Goal: Entertainment & Leisure: Browse casually

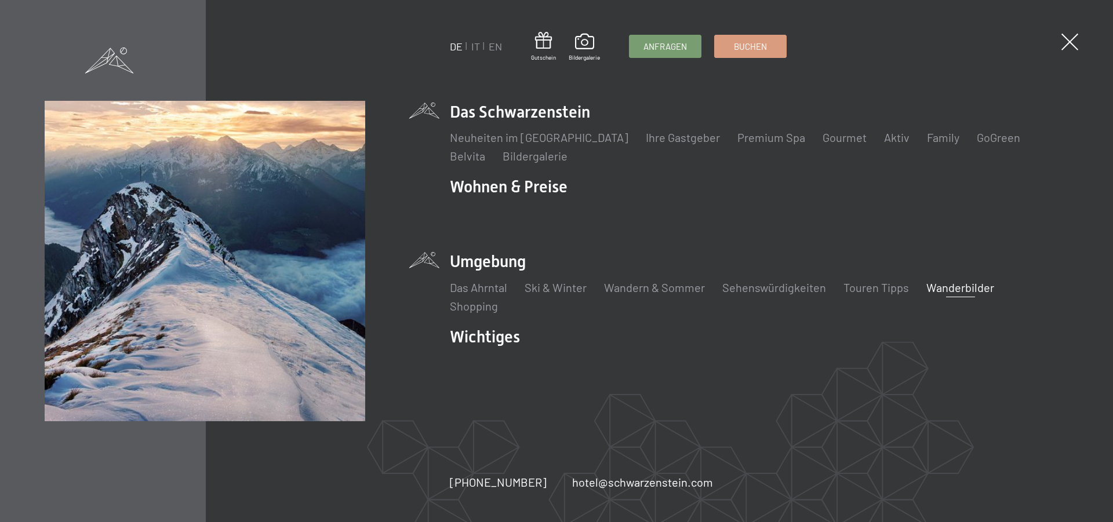
click at [965, 287] on link "Wanderbilder" at bounding box center [960, 287] width 68 height 14
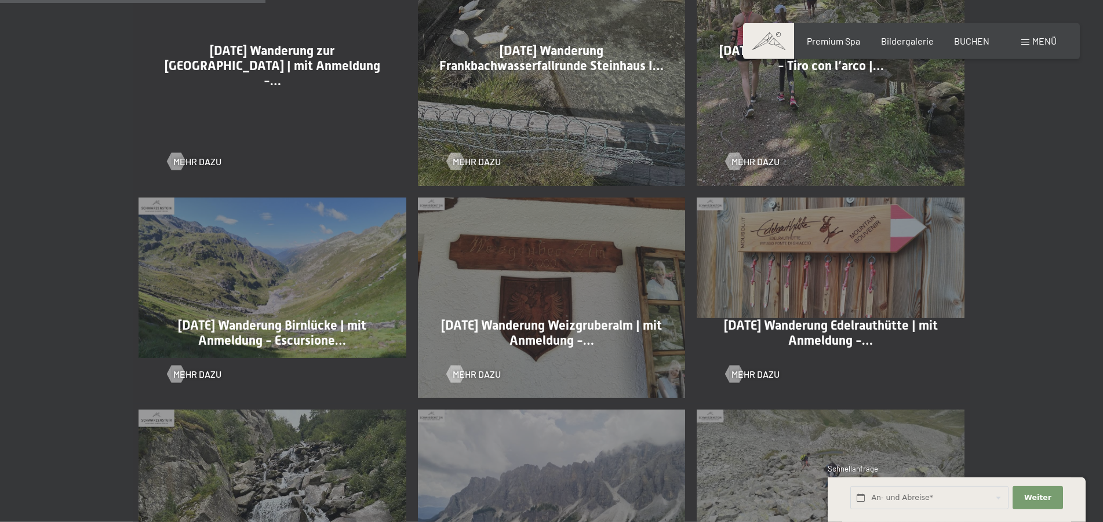
scroll to position [887, 0]
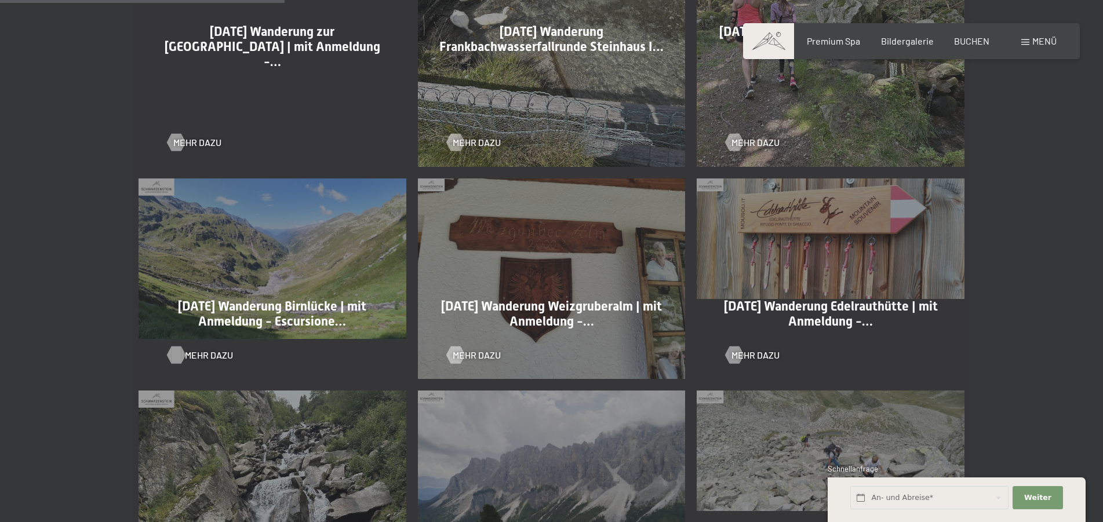
click at [199, 355] on span "Mehr dazu" at bounding box center [209, 355] width 48 height 13
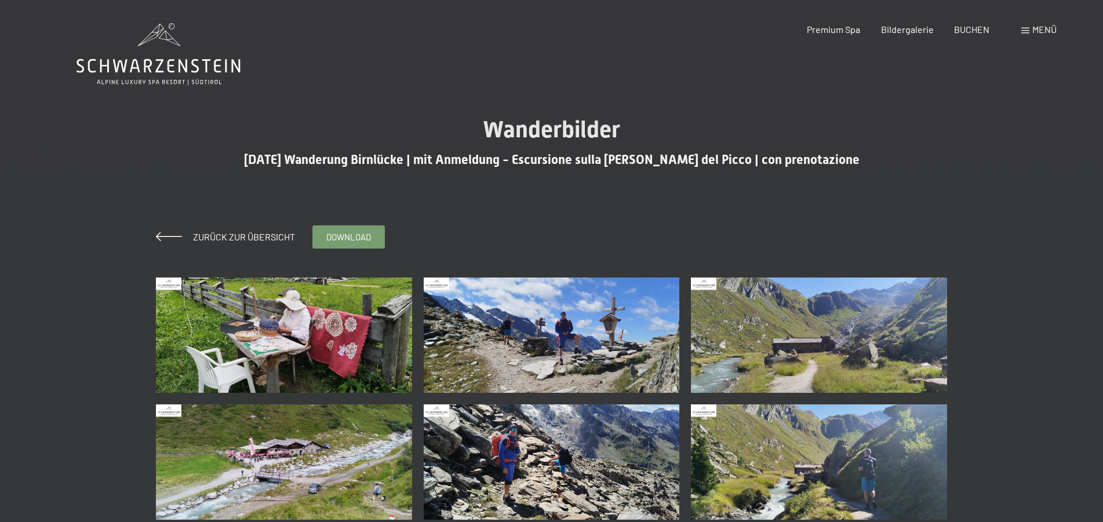
click at [312, 334] on img at bounding box center [284, 335] width 256 height 115
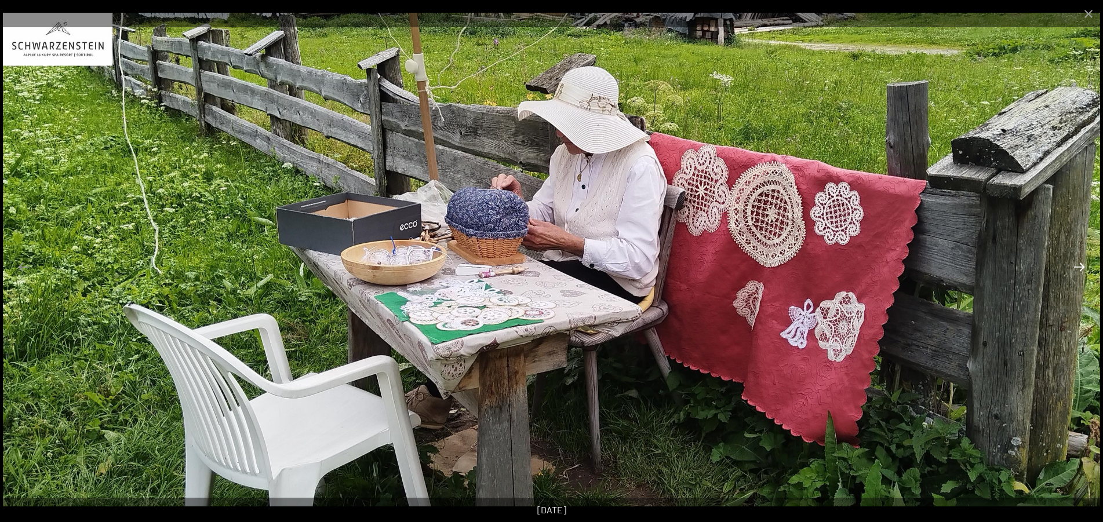
click at [1080, 265] on button "Next slide" at bounding box center [1079, 267] width 24 height 23
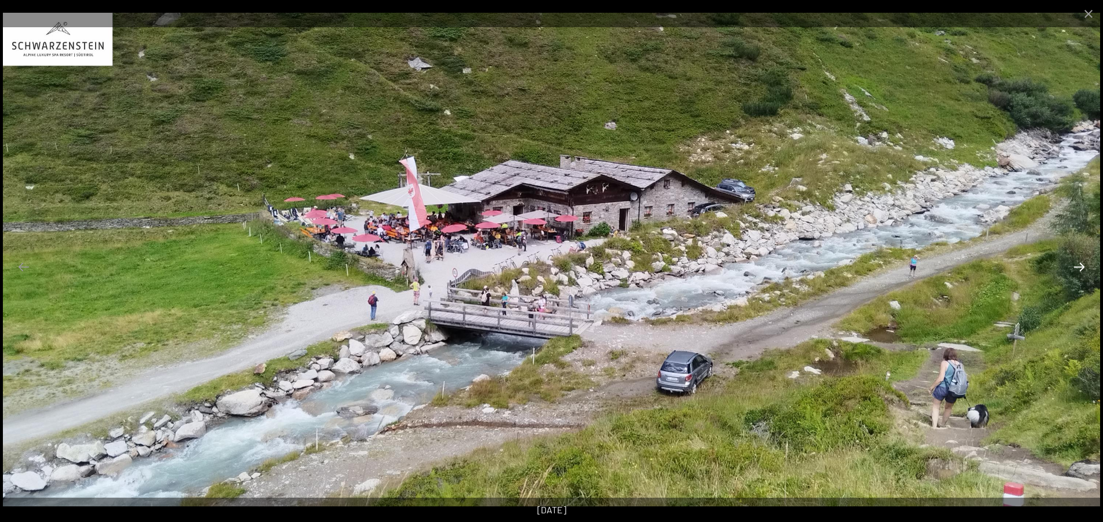
click at [1080, 265] on button "Next slide" at bounding box center [1079, 267] width 24 height 23
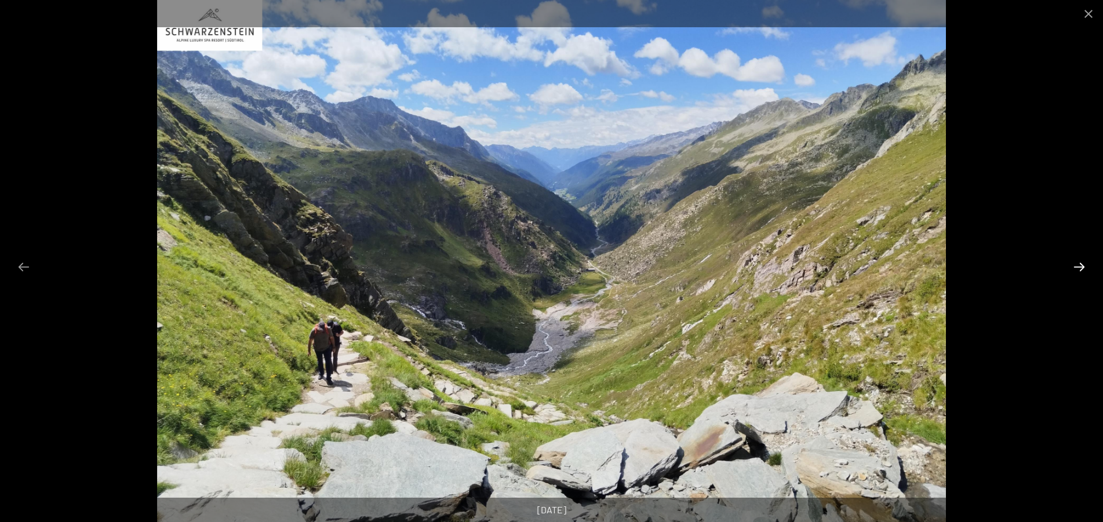
click at [1080, 265] on button "Next slide" at bounding box center [1079, 267] width 24 height 23
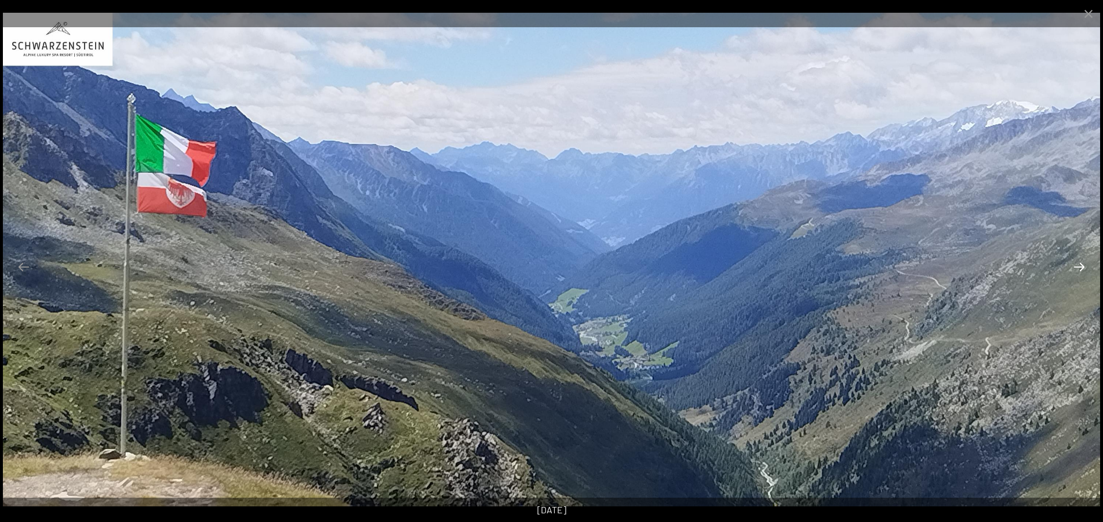
click at [1080, 265] on button "Next slide" at bounding box center [1079, 267] width 24 height 23
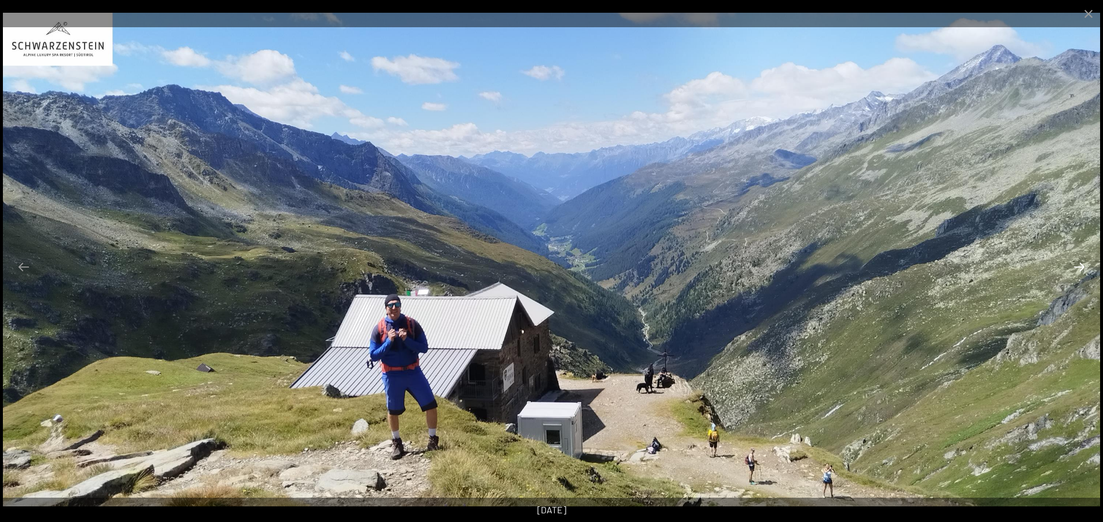
click at [1080, 265] on button "Next slide" at bounding box center [1079, 267] width 24 height 23
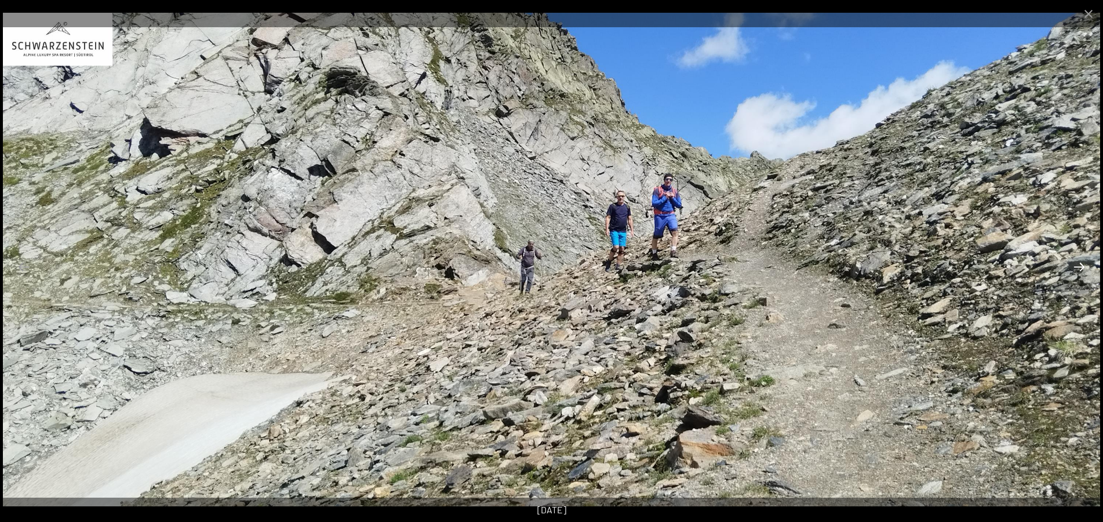
click at [1080, 265] on button "Next slide" at bounding box center [1079, 267] width 24 height 23
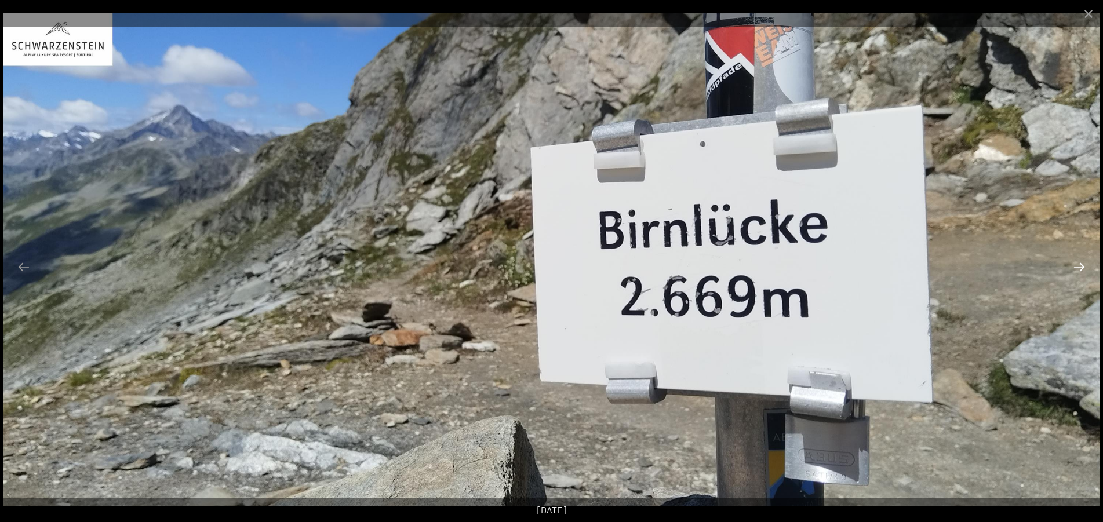
click at [1080, 265] on button "Next slide" at bounding box center [1079, 267] width 24 height 23
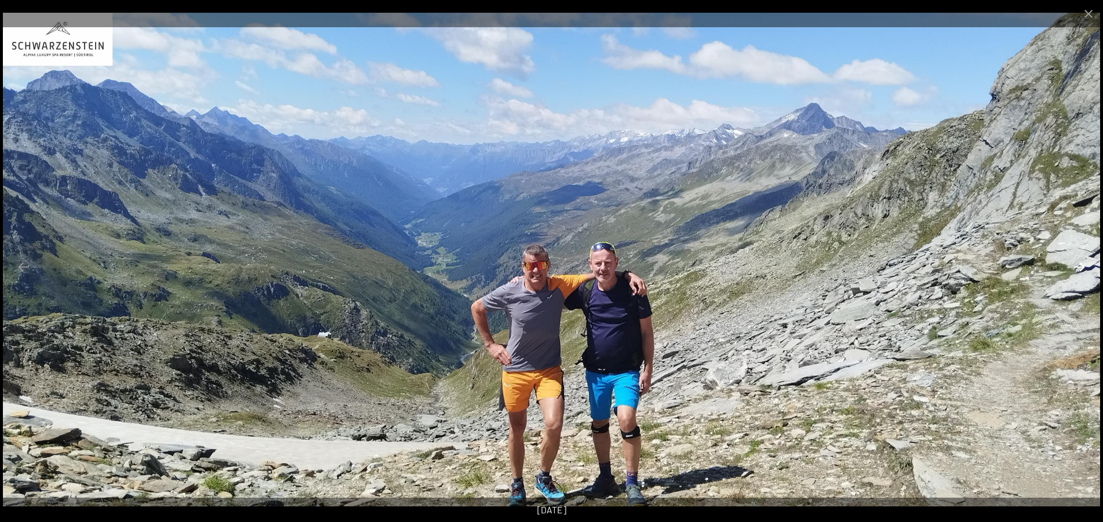
click at [1080, 265] on button "Next slide" at bounding box center [1079, 267] width 24 height 23
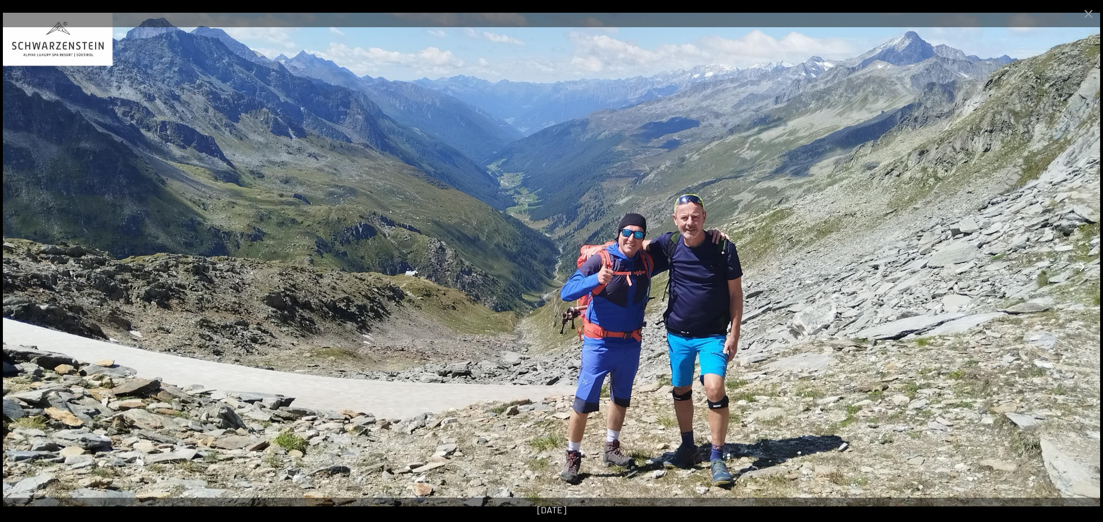
click at [1080, 265] on button "Next slide" at bounding box center [1079, 267] width 24 height 23
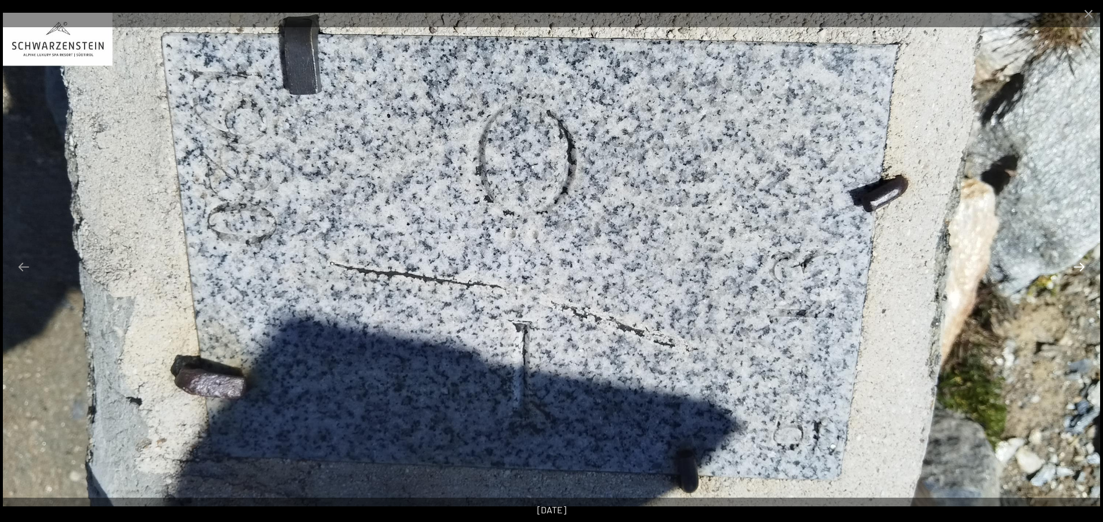
click at [1080, 265] on button "Next slide" at bounding box center [1079, 267] width 24 height 23
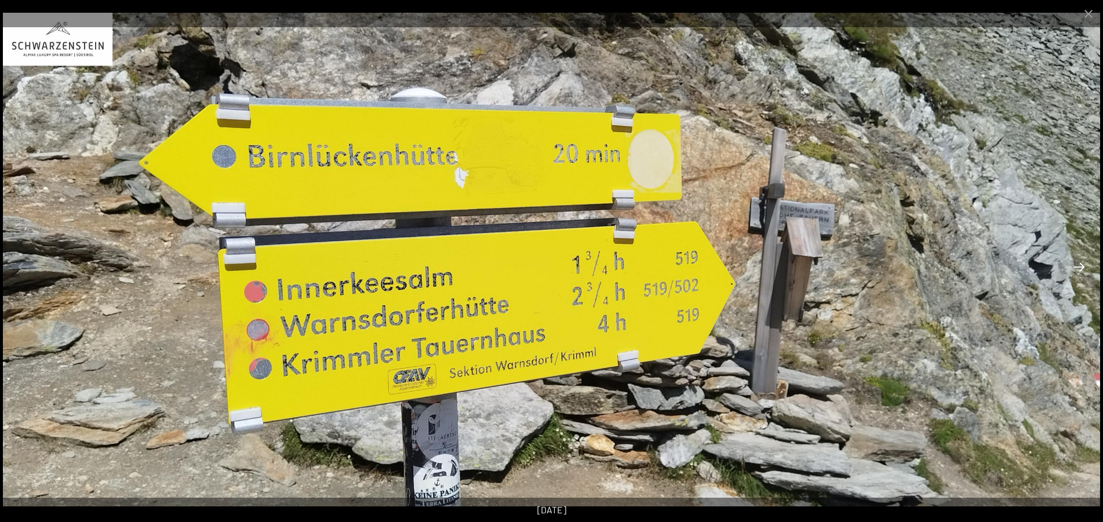
click at [1072, 268] on button "Next slide" at bounding box center [1079, 267] width 24 height 23
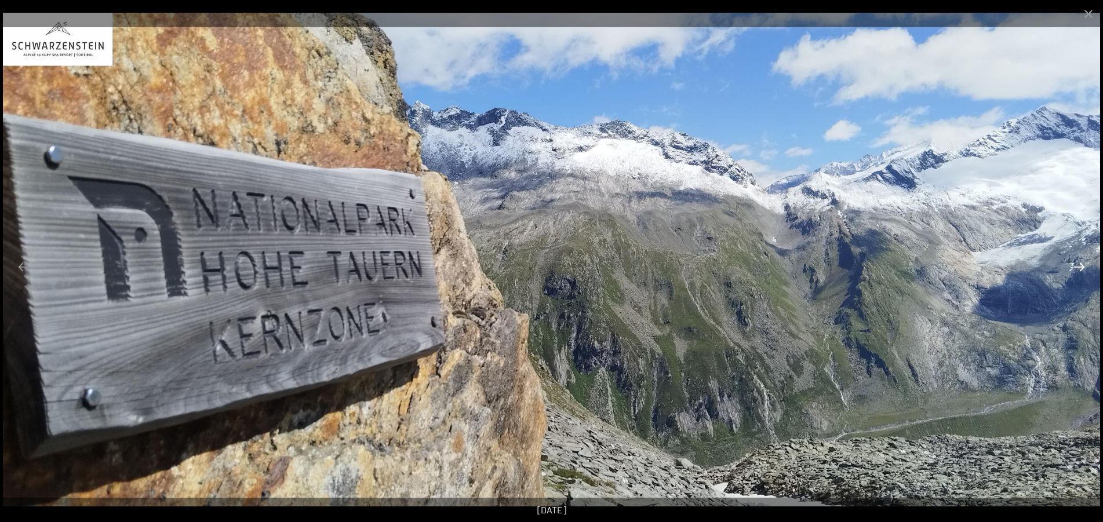
click at [1076, 268] on button "Next slide" at bounding box center [1079, 267] width 24 height 23
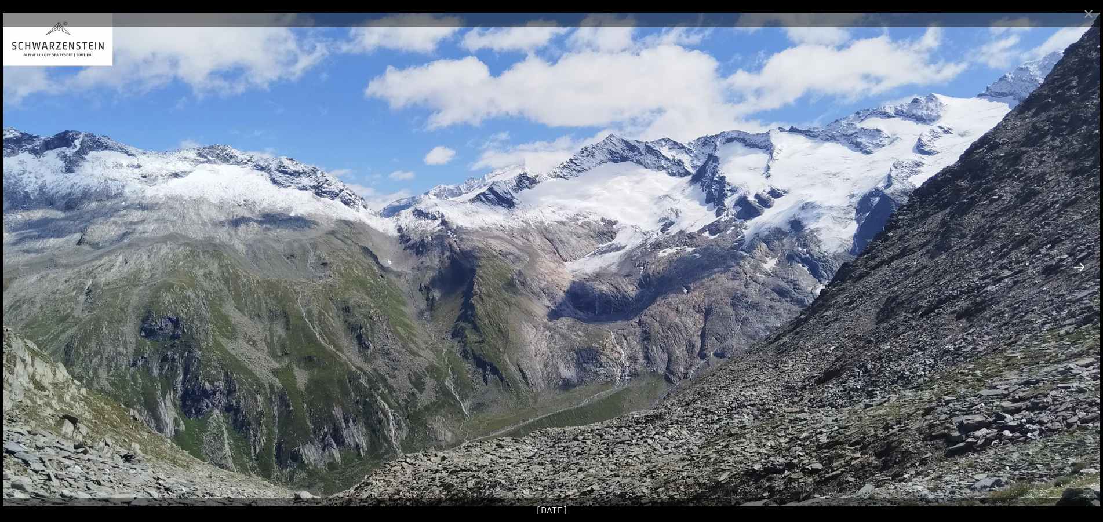
click at [1076, 268] on button "Next slide" at bounding box center [1079, 267] width 24 height 23
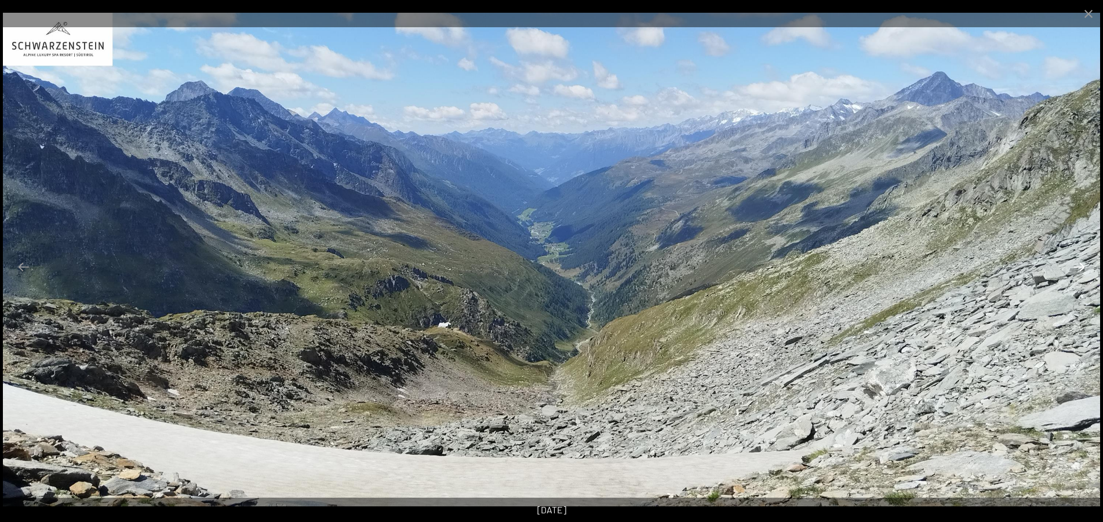
click at [1076, 268] on button "Next slide" at bounding box center [1079, 267] width 24 height 23
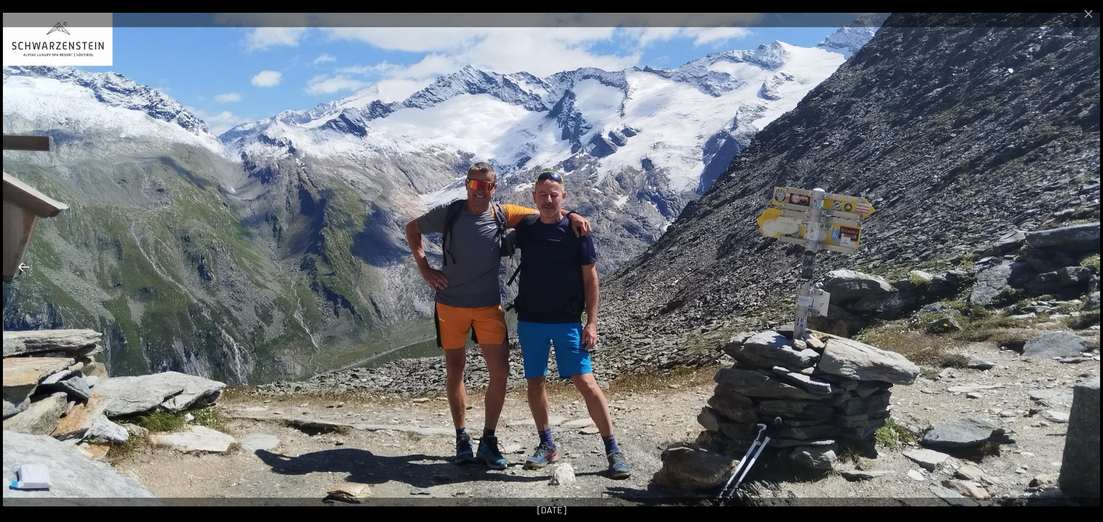
click at [27, 266] on button "Previous slide" at bounding box center [24, 267] width 24 height 23
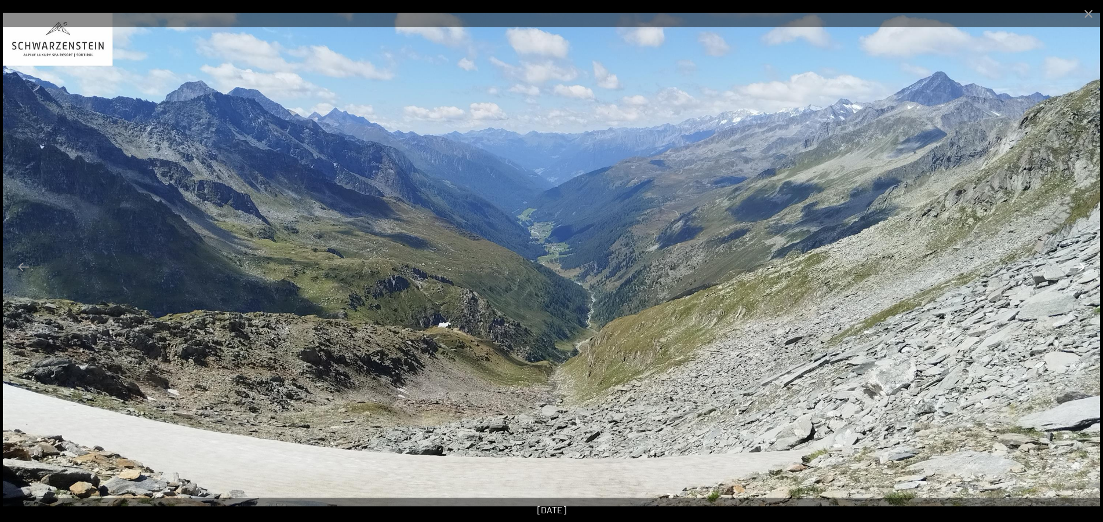
click at [1082, 263] on button "Next slide" at bounding box center [1079, 267] width 24 height 23
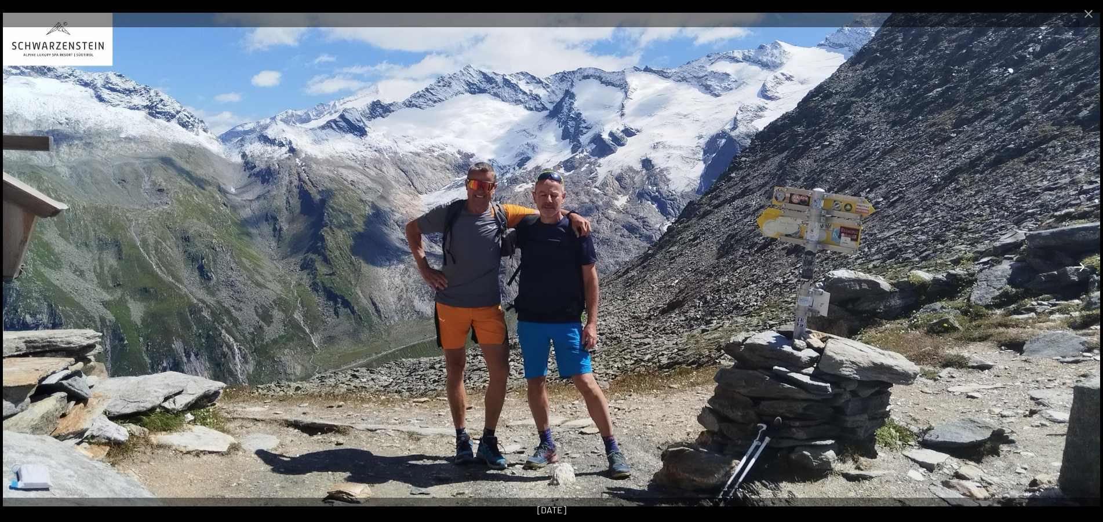
click at [1082, 263] on button "Next slide" at bounding box center [1079, 267] width 24 height 23
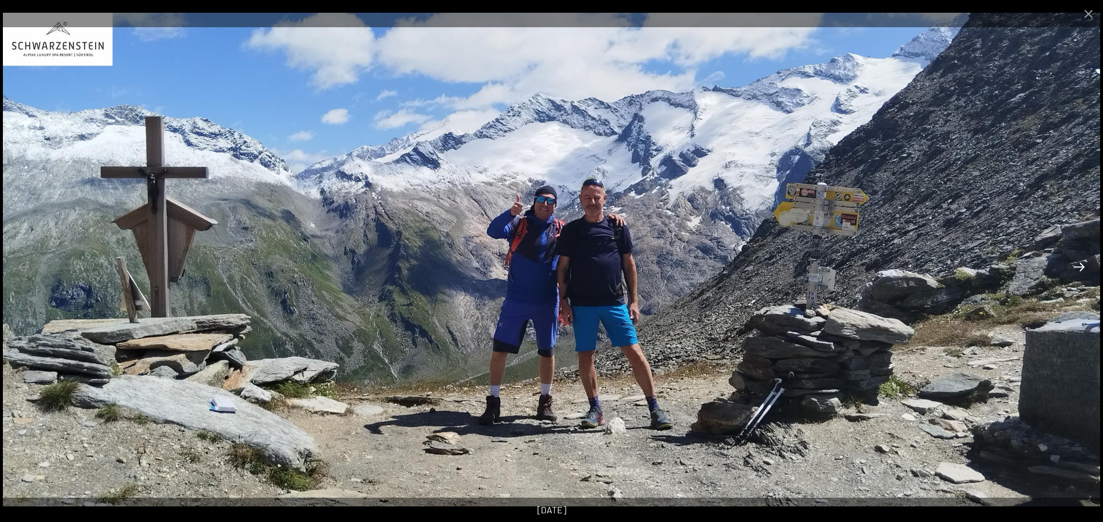
click at [1082, 263] on button "Next slide" at bounding box center [1079, 267] width 24 height 23
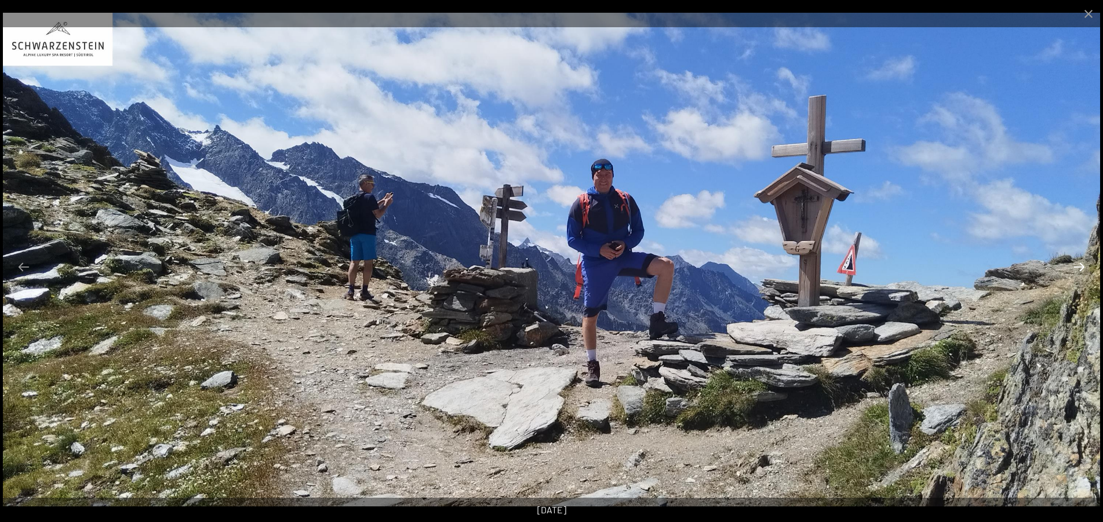
click at [1082, 263] on button "Next slide" at bounding box center [1079, 267] width 24 height 23
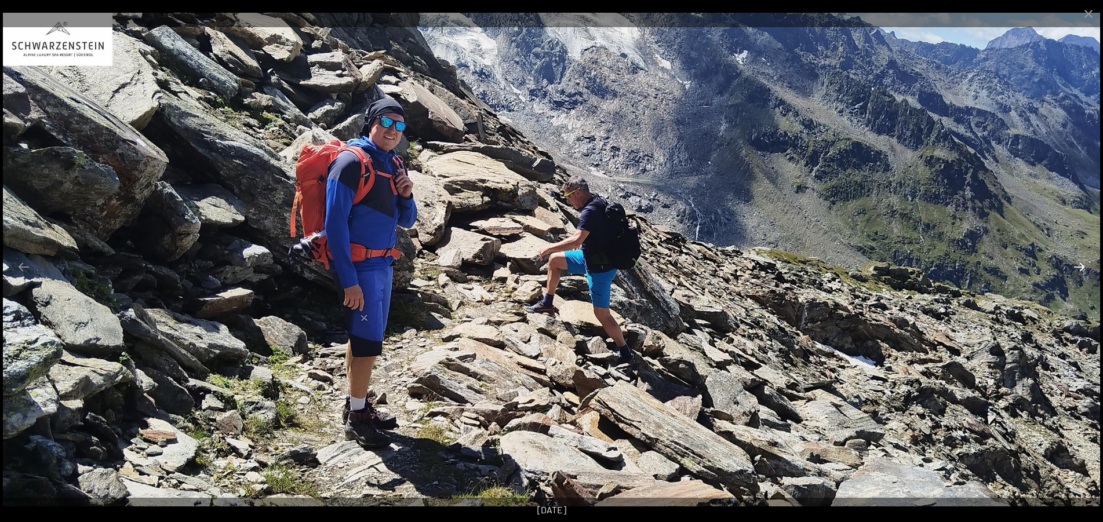
click at [1082, 263] on button "Next slide" at bounding box center [1079, 267] width 24 height 23
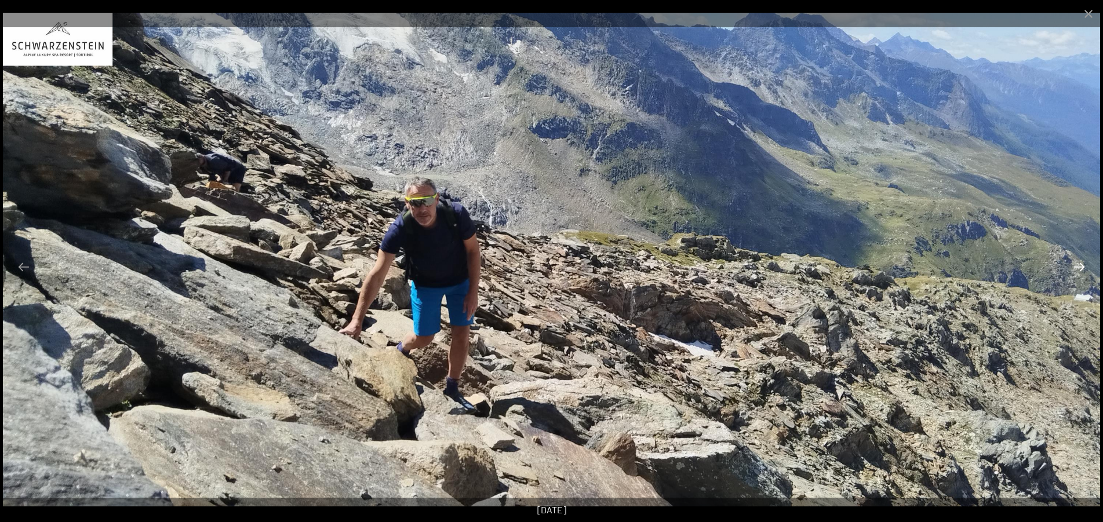
click at [1082, 263] on button "Next slide" at bounding box center [1079, 267] width 24 height 23
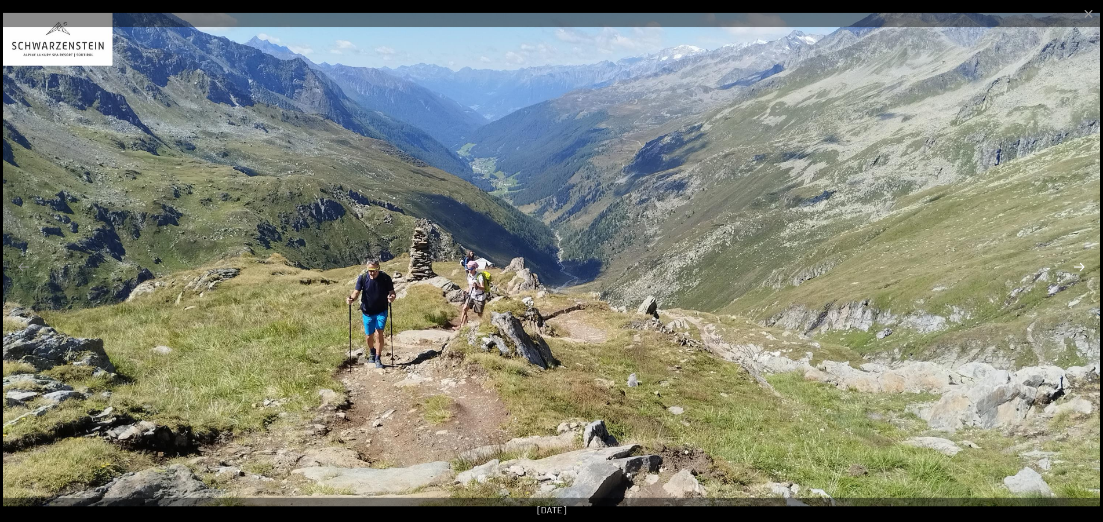
click at [1082, 263] on button "Next slide" at bounding box center [1079, 267] width 24 height 23
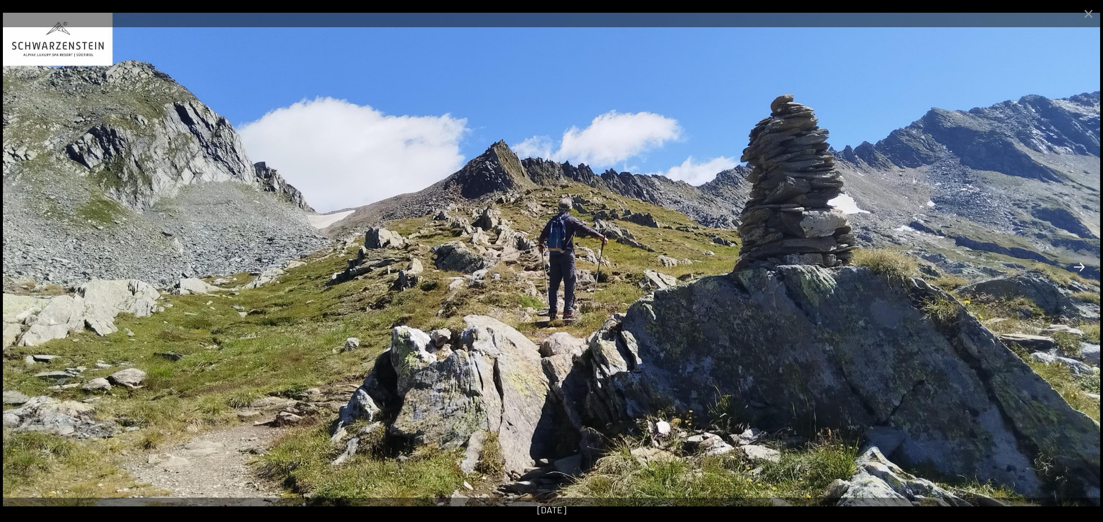
click at [1082, 263] on button "Next slide" at bounding box center [1079, 267] width 24 height 23
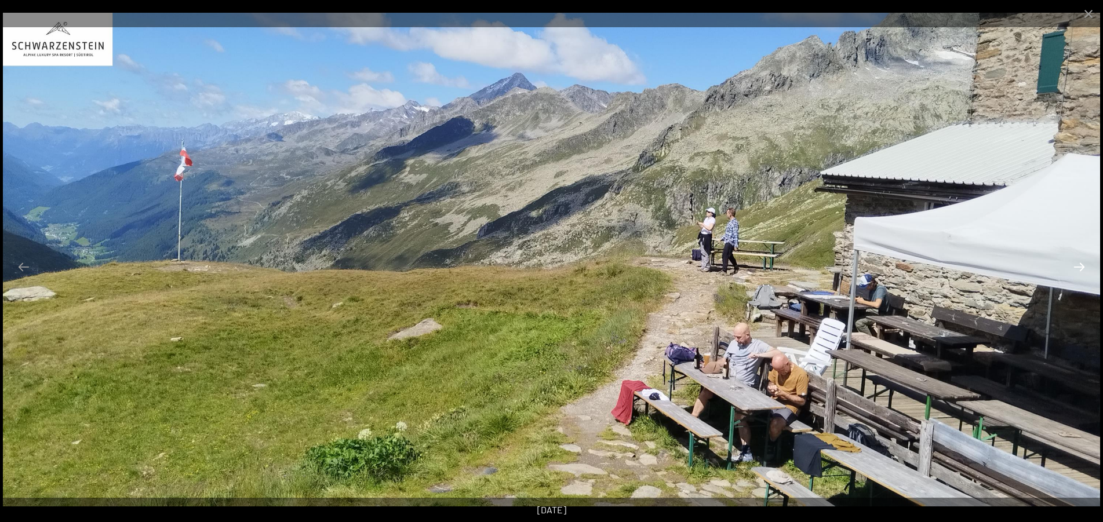
click at [1082, 263] on button "Next slide" at bounding box center [1079, 267] width 24 height 23
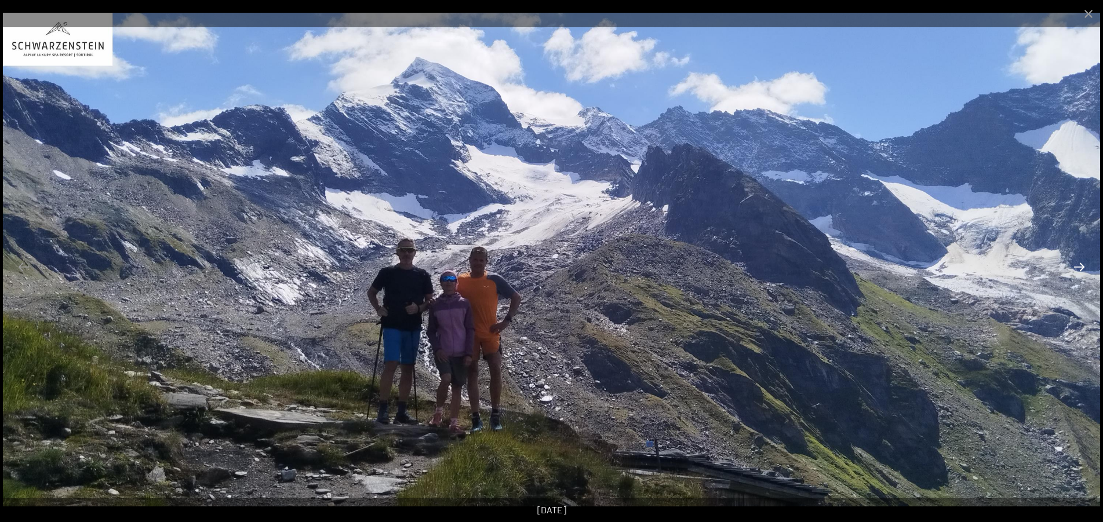
click at [1082, 263] on button "Next slide" at bounding box center [1079, 267] width 24 height 23
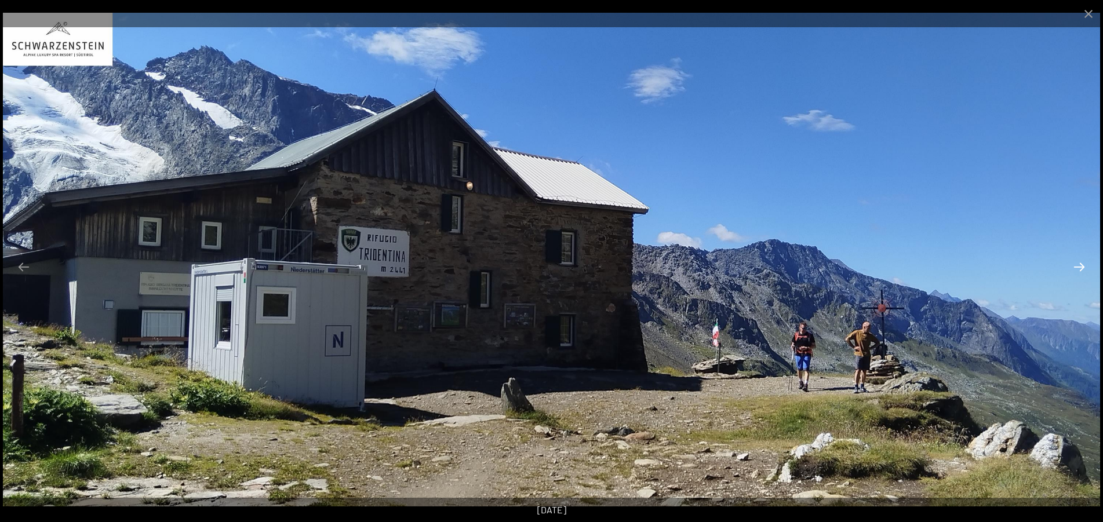
click at [1082, 263] on button "Next slide" at bounding box center [1079, 267] width 24 height 23
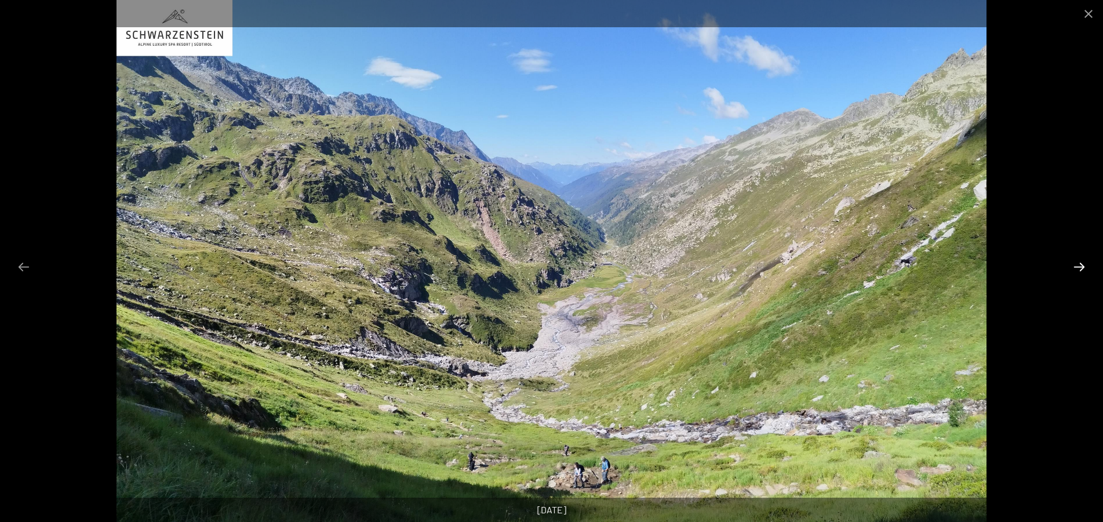
click at [1081, 261] on button "Next slide" at bounding box center [1079, 267] width 24 height 23
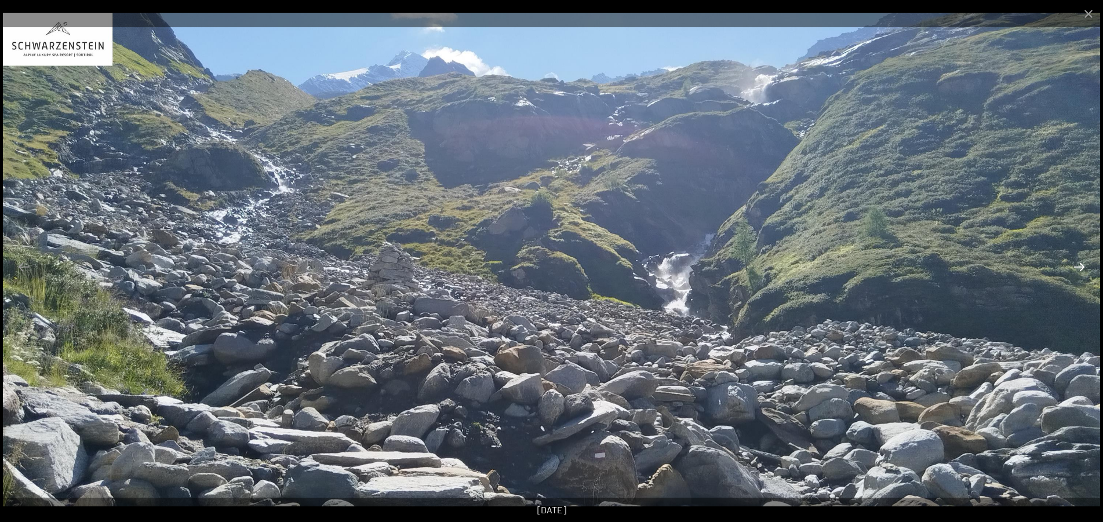
click at [1081, 261] on button "Next slide" at bounding box center [1079, 267] width 24 height 23
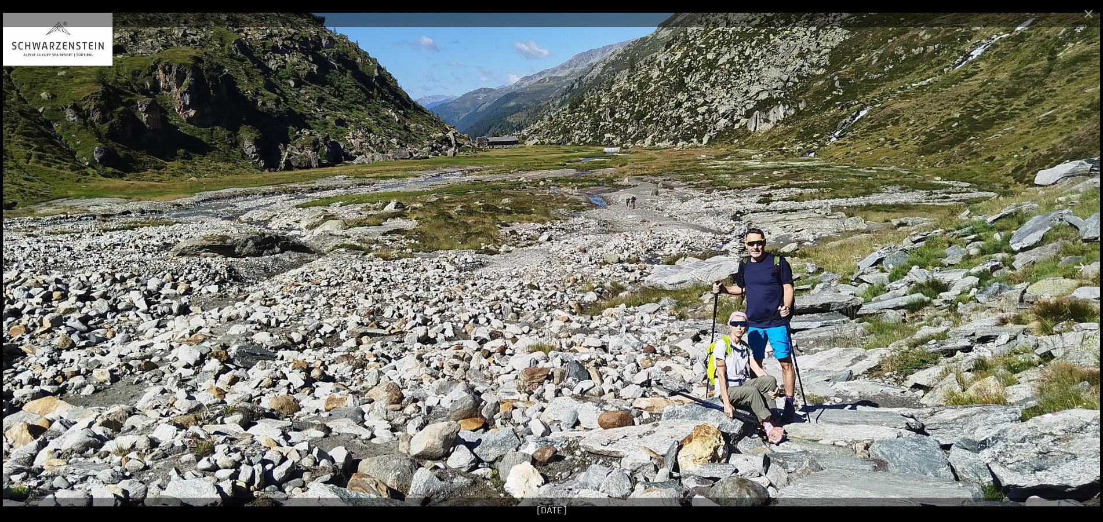
click at [1081, 261] on button "Next slide" at bounding box center [1079, 267] width 24 height 23
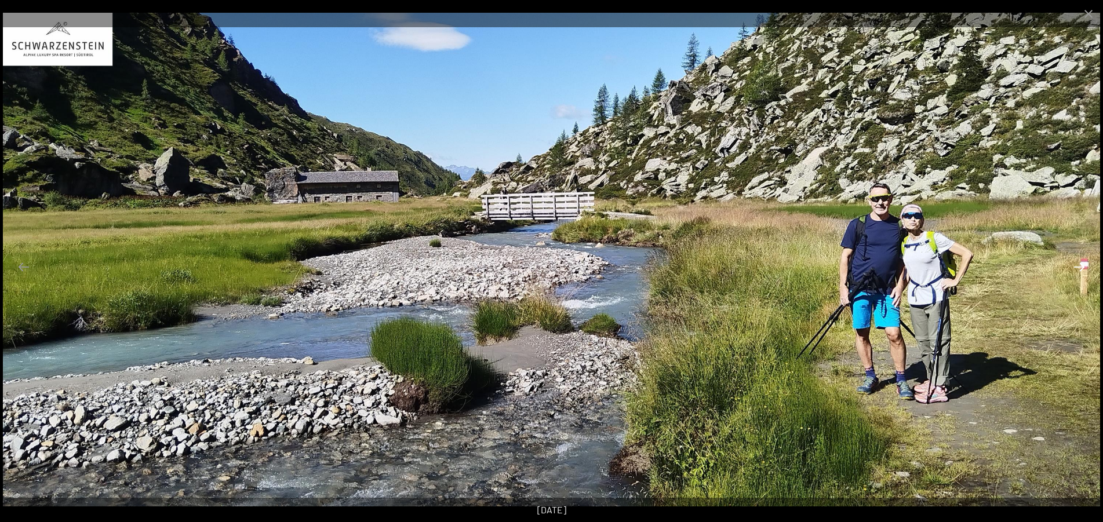
click at [1081, 261] on button "Next slide" at bounding box center [1079, 267] width 24 height 23
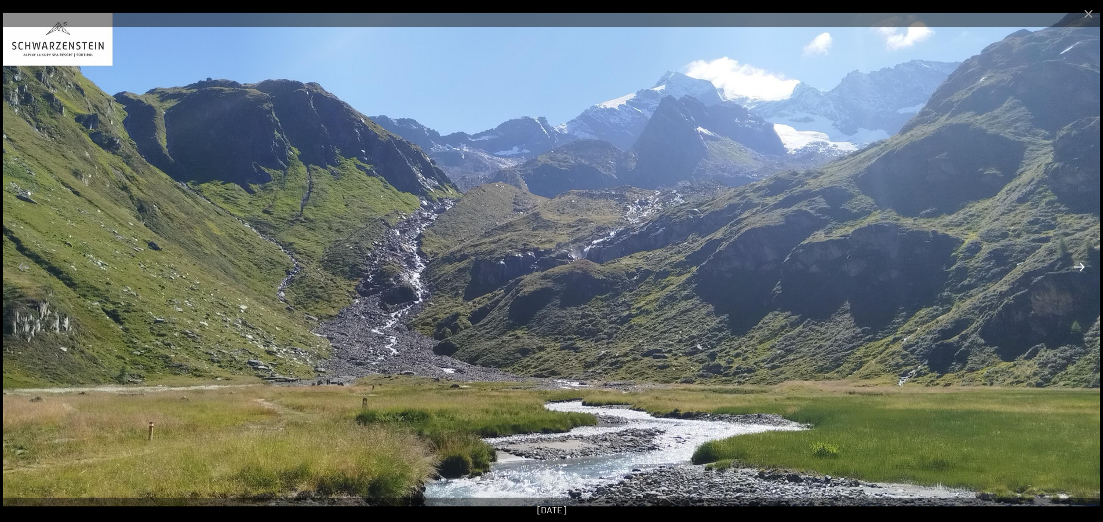
click at [1081, 261] on button "Next slide" at bounding box center [1079, 267] width 24 height 23
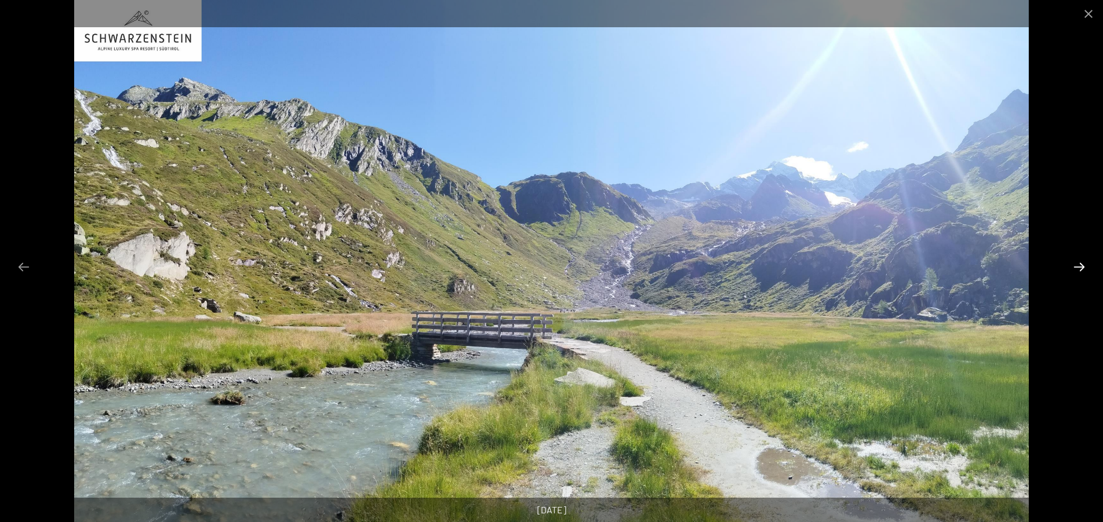
click at [1081, 261] on button "Next slide" at bounding box center [1079, 267] width 24 height 23
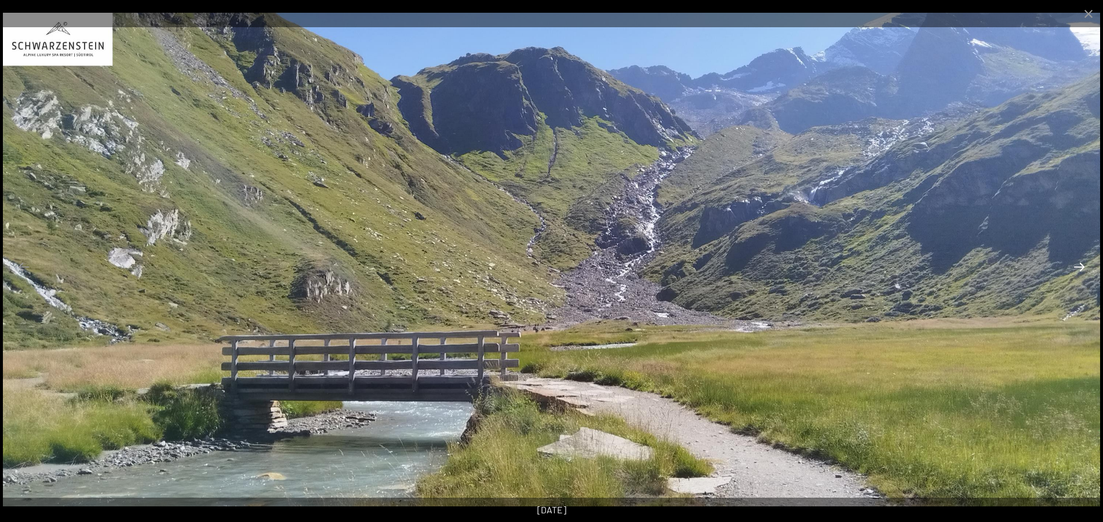
click at [1081, 261] on button "Next slide" at bounding box center [1079, 267] width 24 height 23
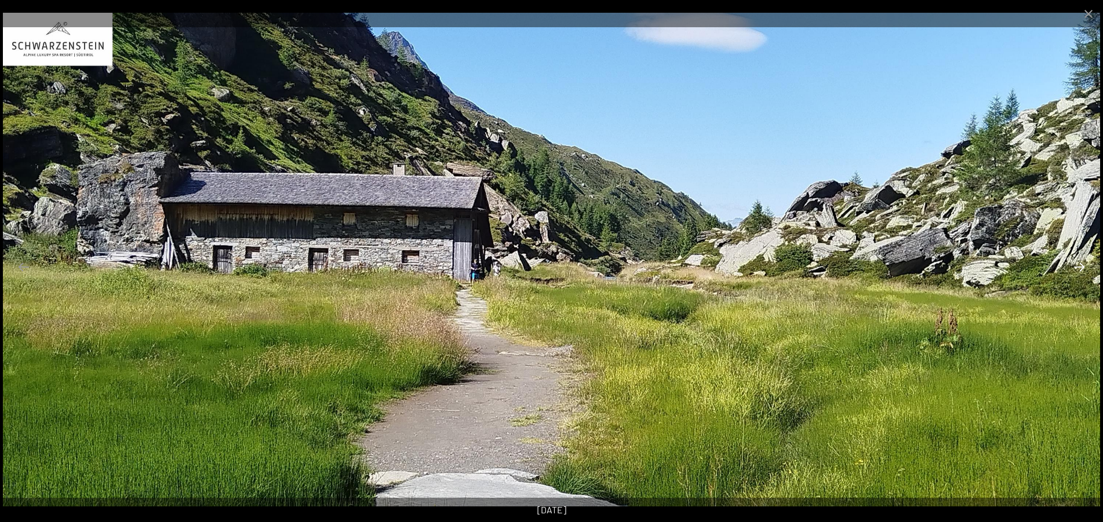
click at [1081, 261] on button "Next slide" at bounding box center [1079, 267] width 24 height 23
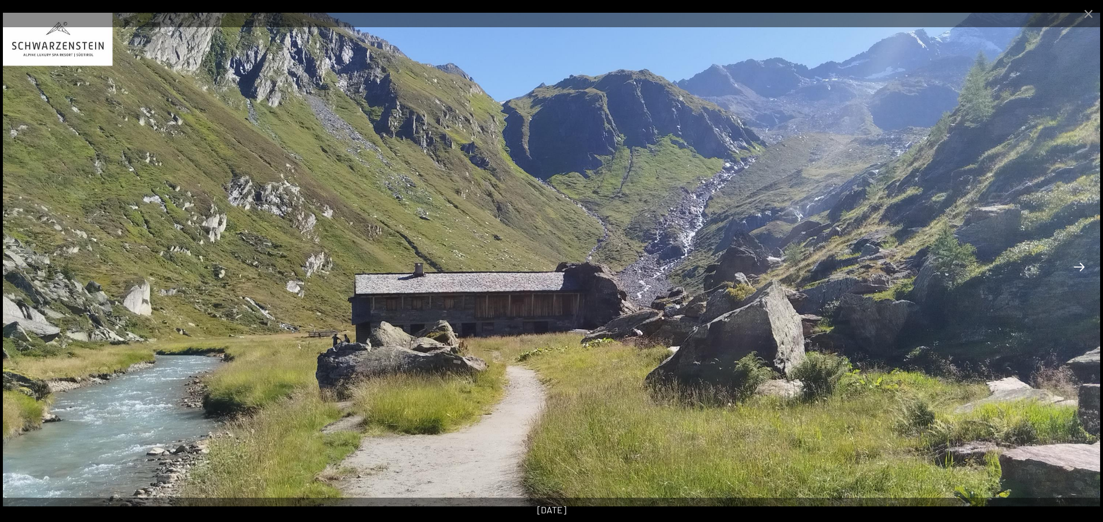
click at [1081, 261] on button "Next slide" at bounding box center [1079, 267] width 24 height 23
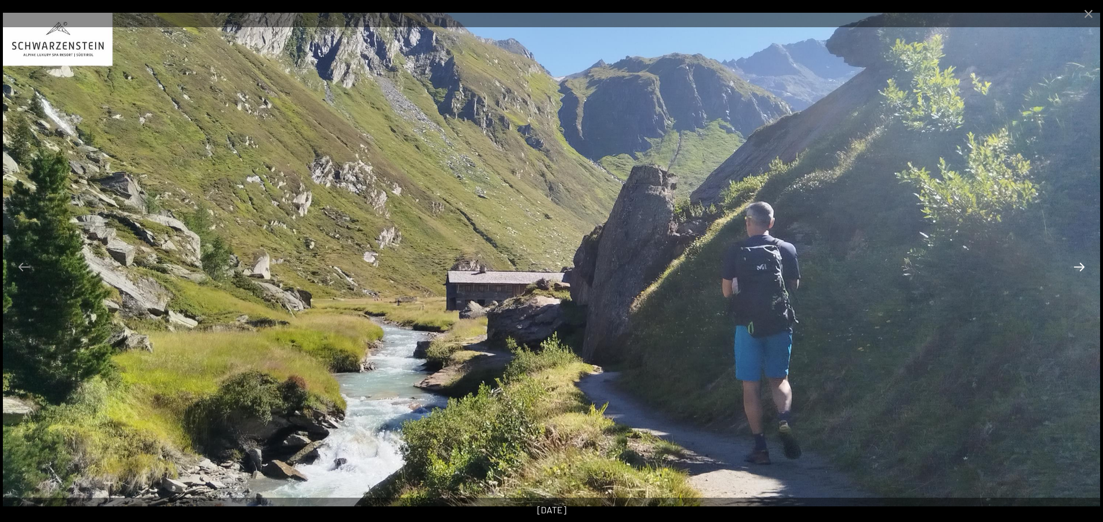
click at [1081, 261] on button "Next slide" at bounding box center [1079, 267] width 24 height 23
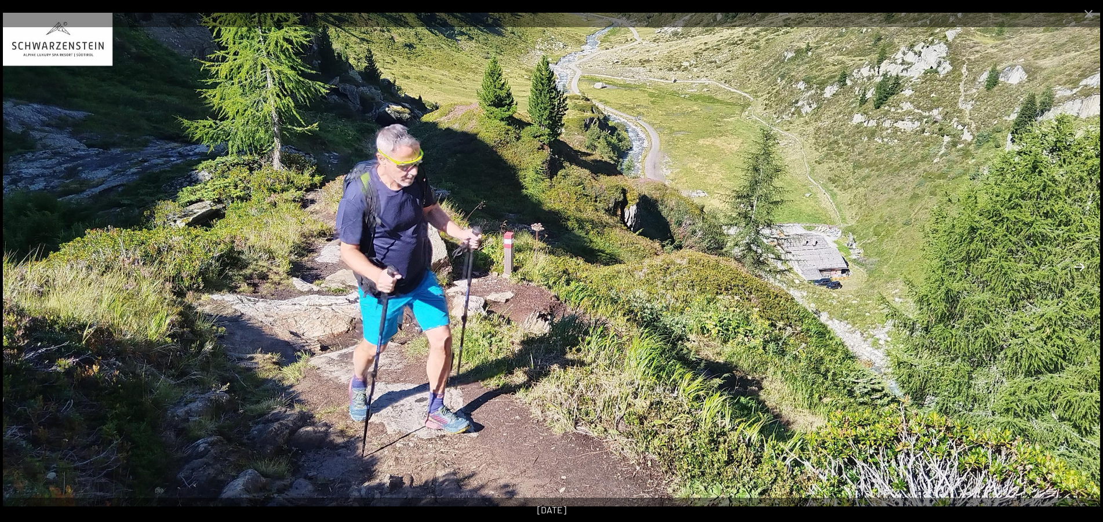
click at [1081, 261] on button "Next slide" at bounding box center [1079, 267] width 24 height 23
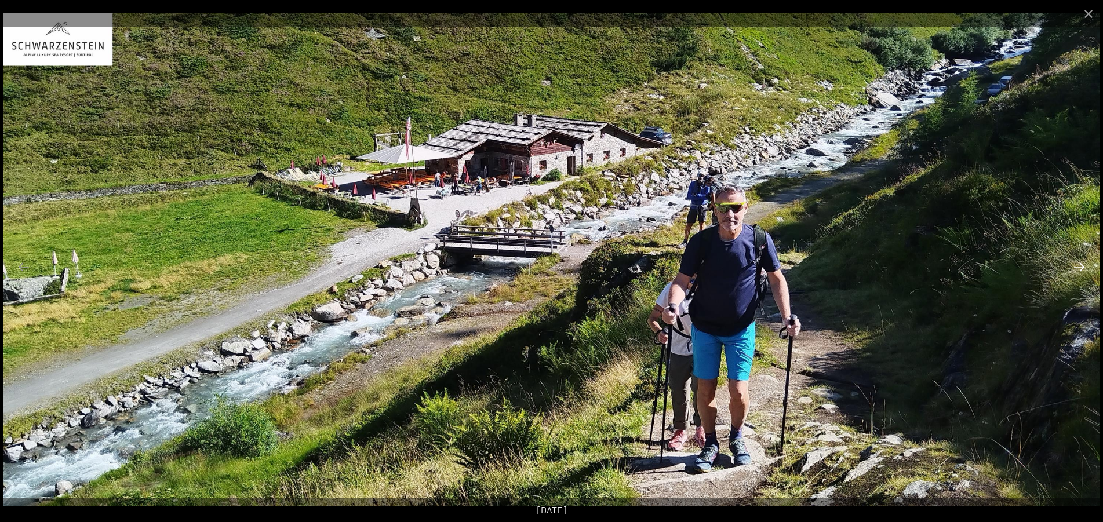
click at [1081, 261] on button "Next slide" at bounding box center [1079, 267] width 24 height 23
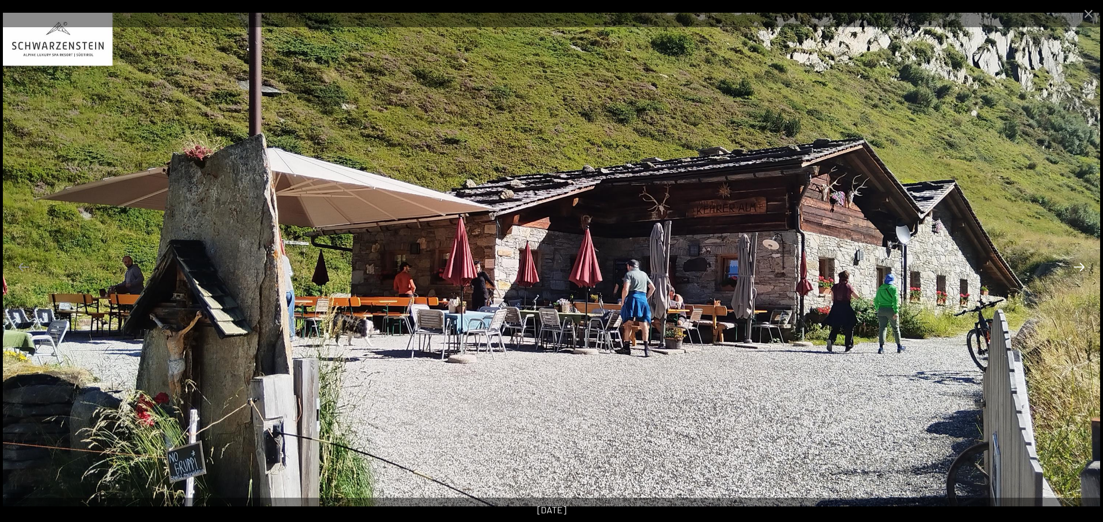
click at [1081, 261] on button "Next slide" at bounding box center [1079, 267] width 24 height 23
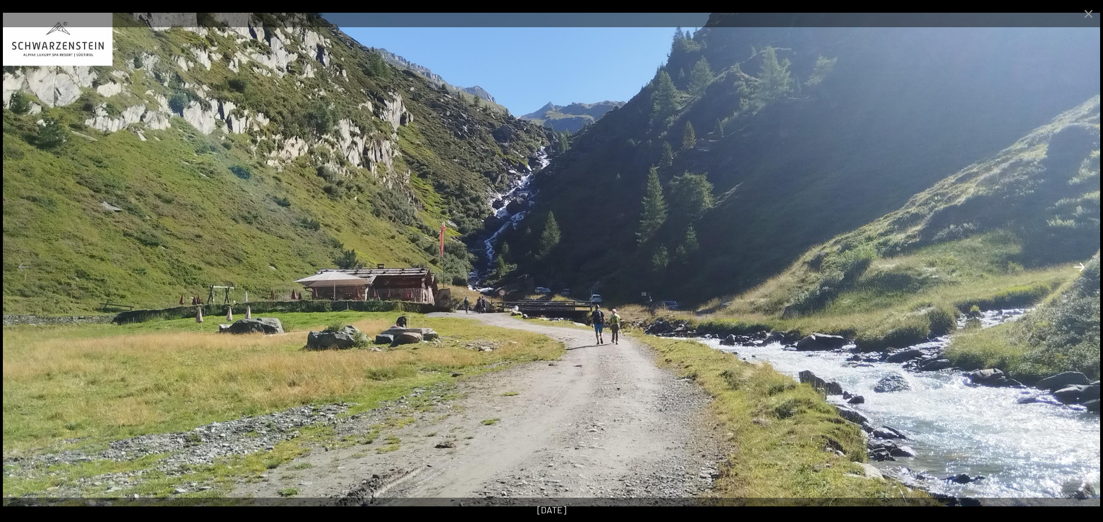
click at [1081, 261] on button "Next slide" at bounding box center [1079, 267] width 24 height 23
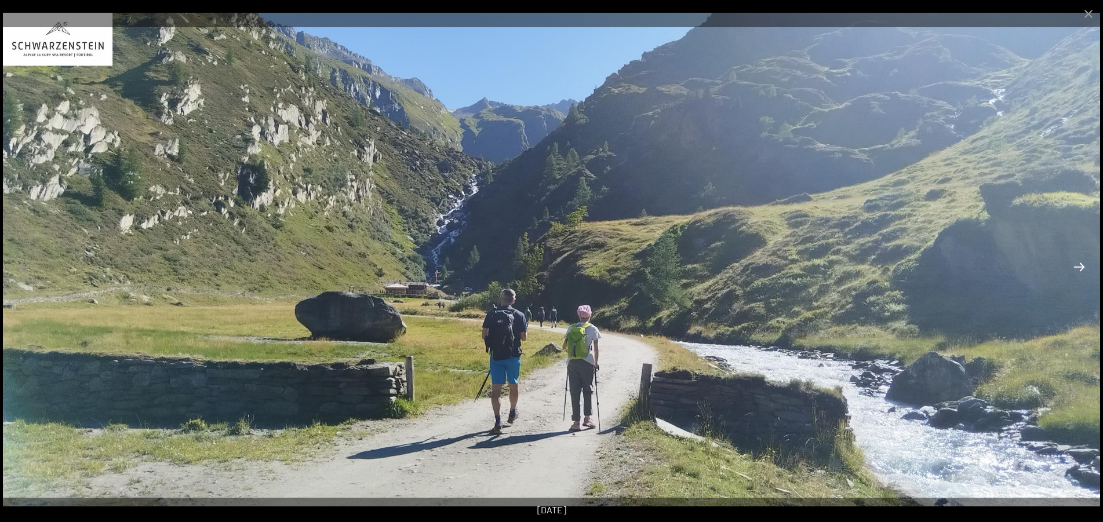
click at [1074, 271] on button "Next slide" at bounding box center [1079, 267] width 24 height 23
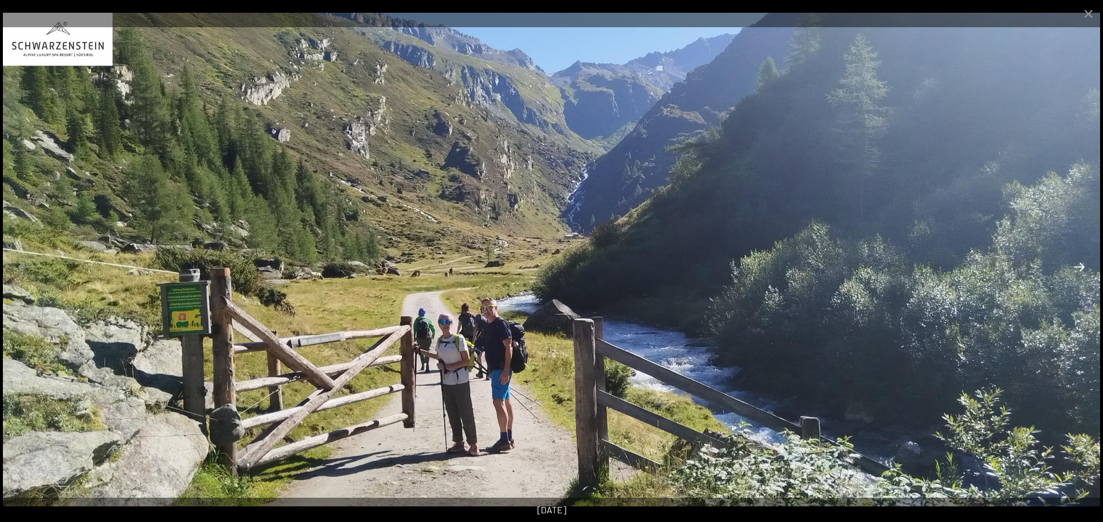
click at [1074, 271] on button "Next slide" at bounding box center [1079, 267] width 24 height 23
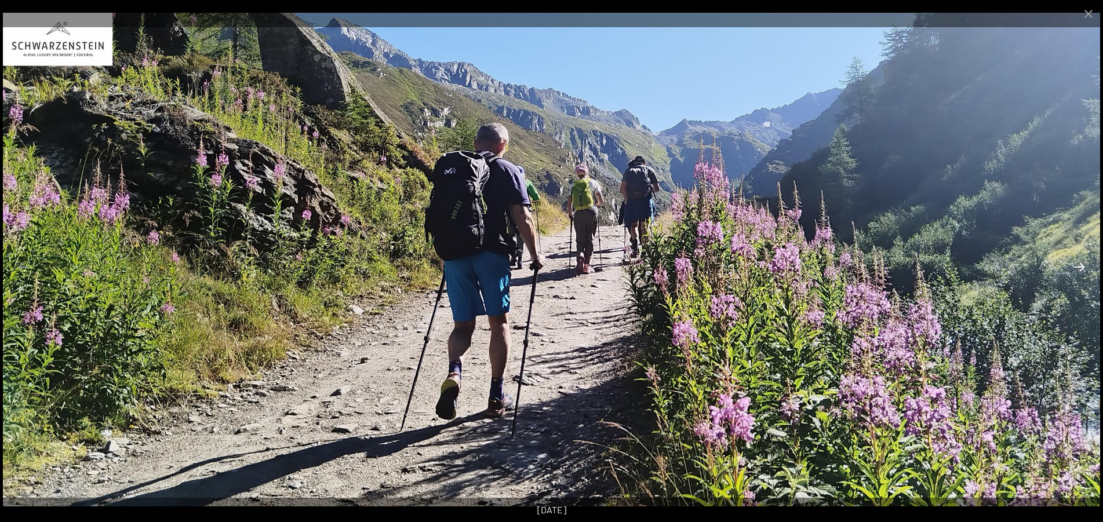
click at [1074, 271] on button "Next slide" at bounding box center [1079, 267] width 24 height 23
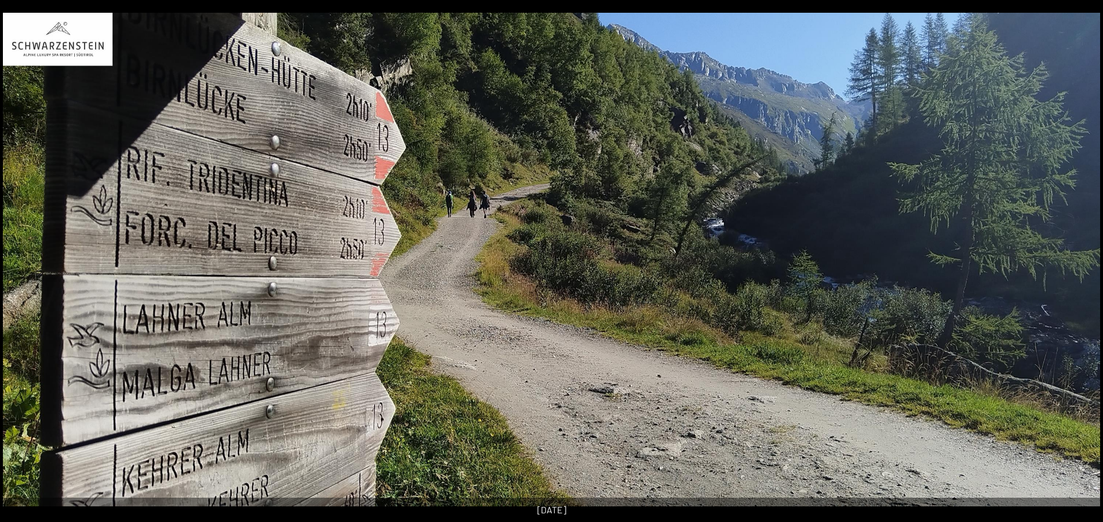
click at [1074, 271] on button "Next slide" at bounding box center [1085, 267] width 24 height 23
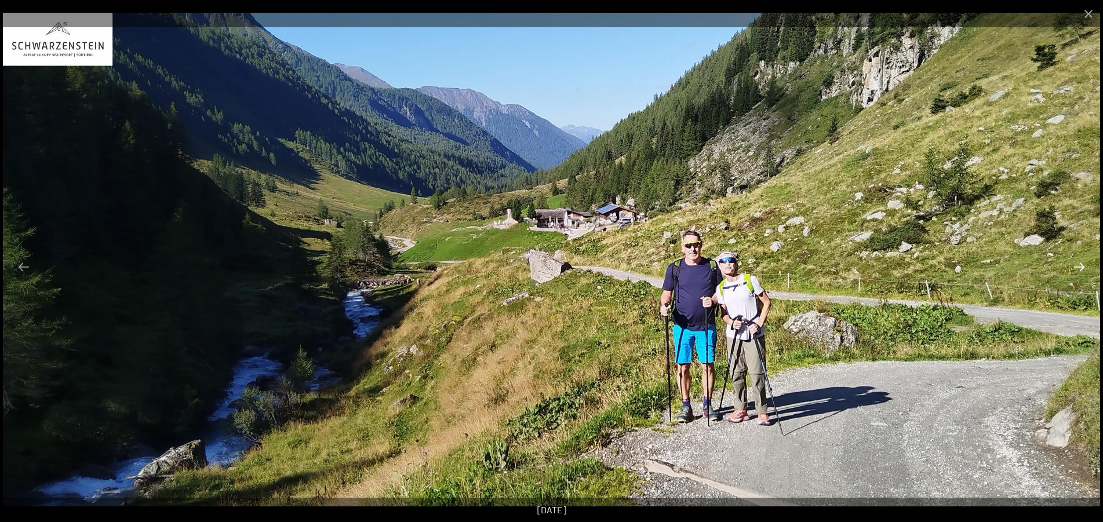
click at [1074, 271] on button "Next slide" at bounding box center [1079, 267] width 24 height 23
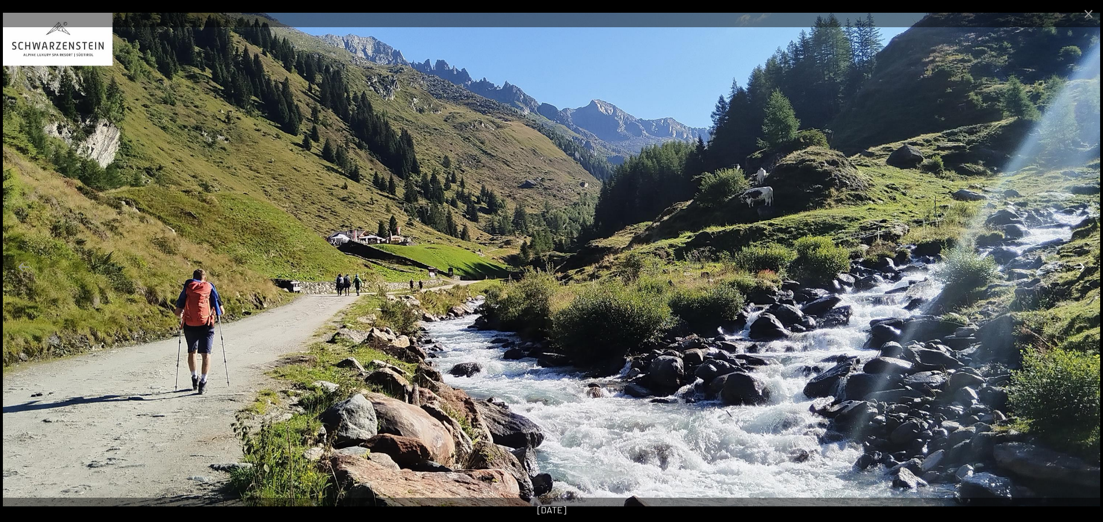
click at [1074, 271] on button "Next slide" at bounding box center [1079, 267] width 24 height 23
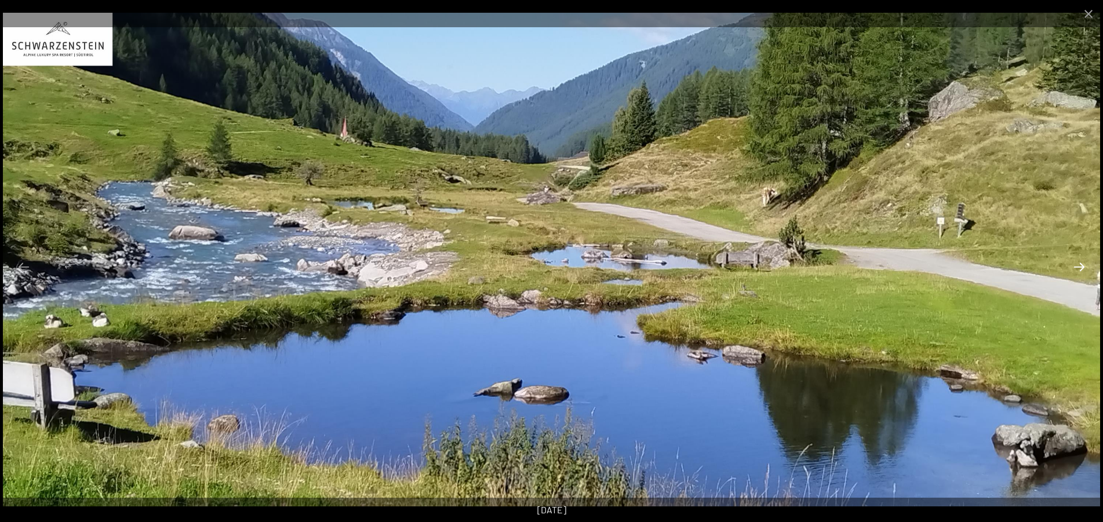
click at [1074, 271] on button "Next slide" at bounding box center [1079, 267] width 24 height 23
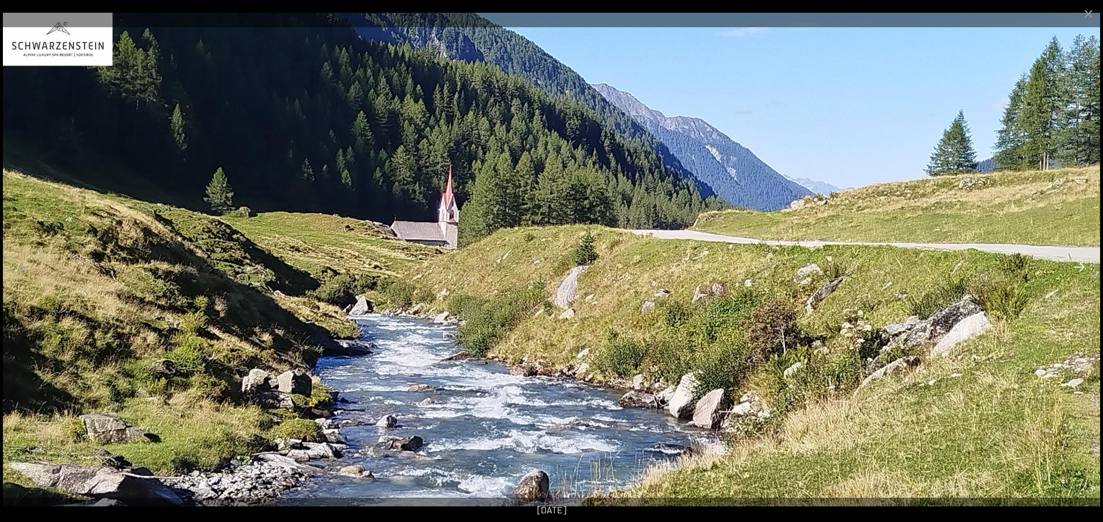
click at [1074, 271] on button "Next slide" at bounding box center [1079, 267] width 24 height 23
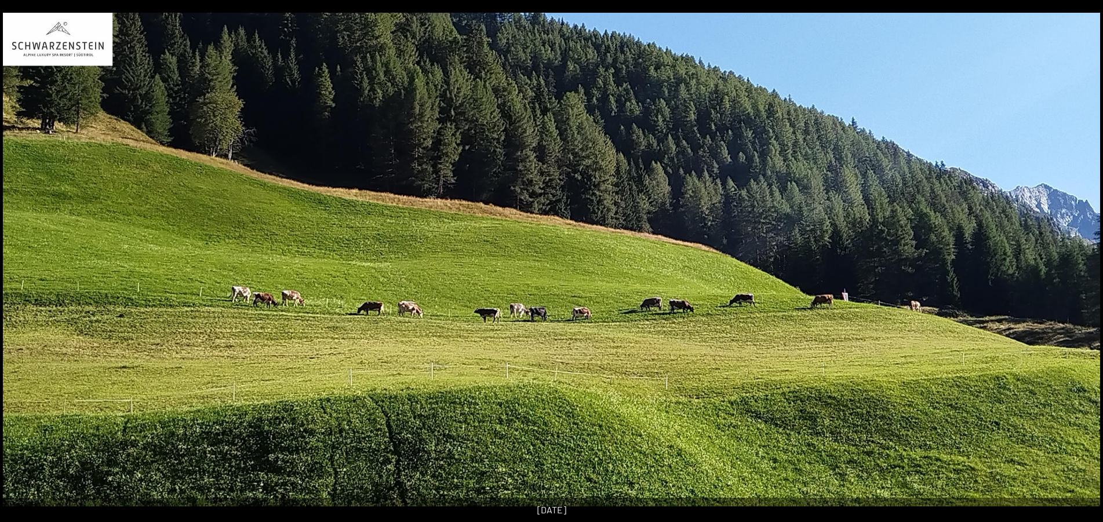
click at [1074, 271] on button "Next slide" at bounding box center [1085, 267] width 24 height 23
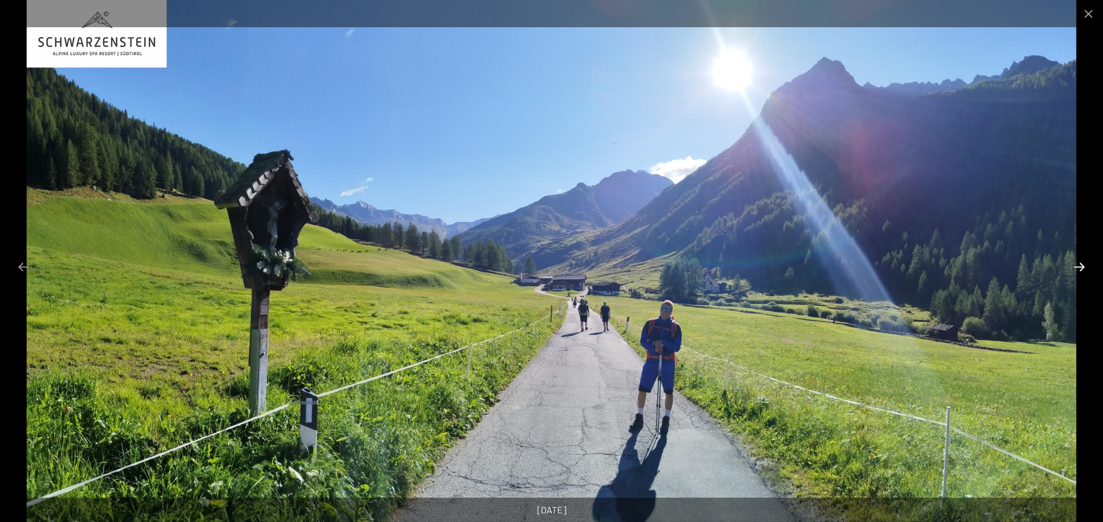
click at [1074, 271] on button "Next slide" at bounding box center [1079, 267] width 24 height 23
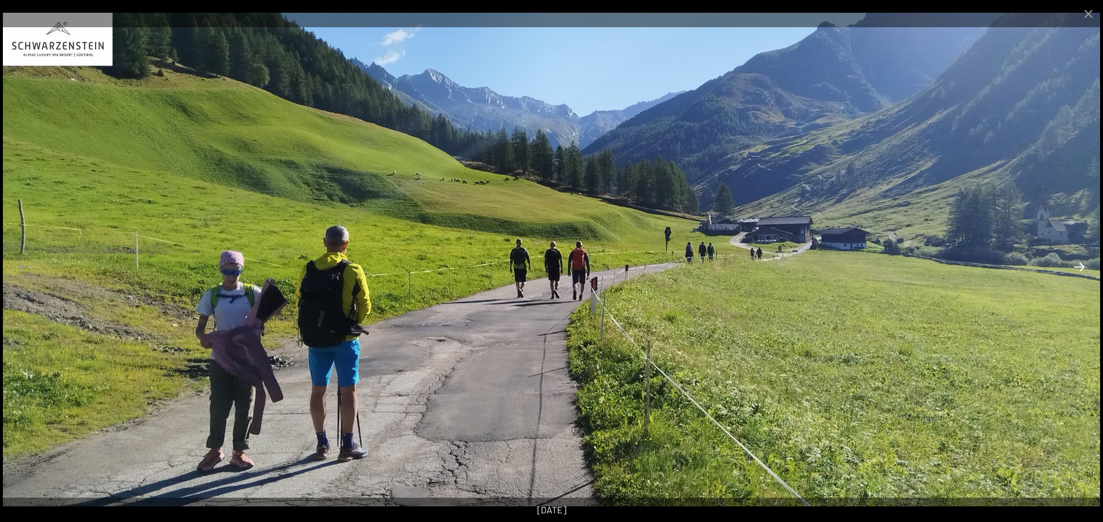
click at [1076, 267] on button "Next slide" at bounding box center [1079, 267] width 24 height 23
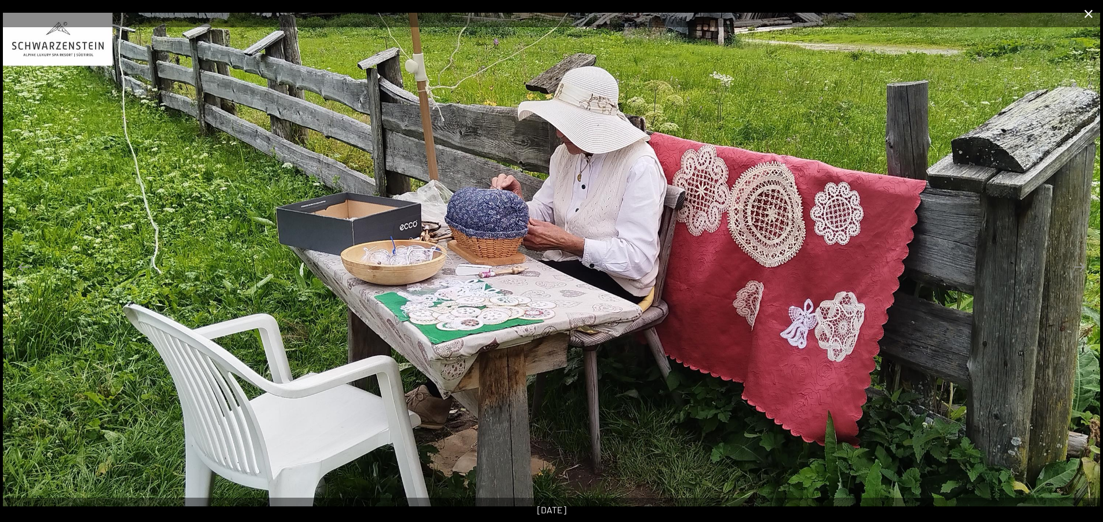
click at [1090, 10] on button "Close gallery" at bounding box center [1088, 13] width 29 height 27
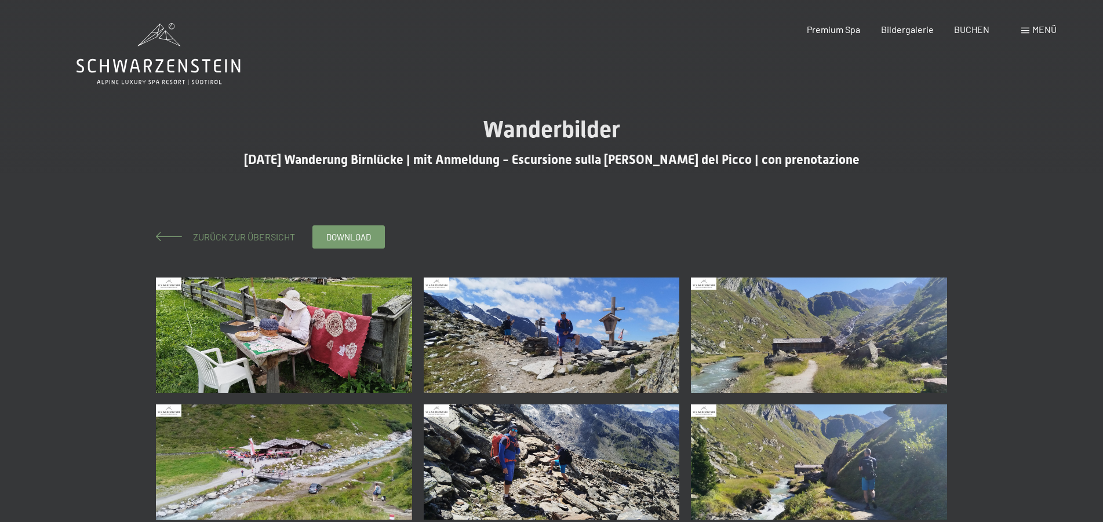
click at [203, 236] on span "Zurück zur Übersicht" at bounding box center [239, 236] width 111 height 11
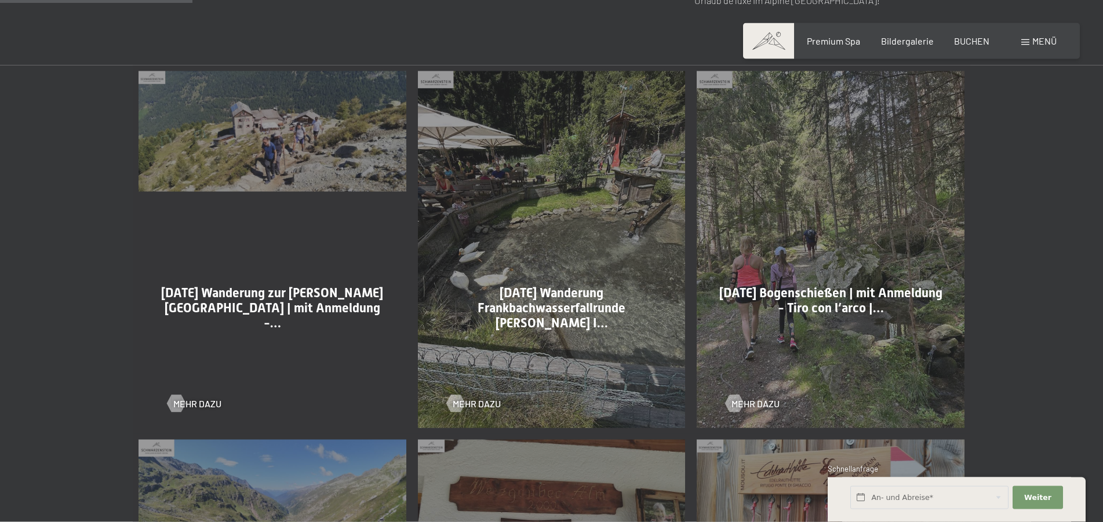
scroll to position [828, 0]
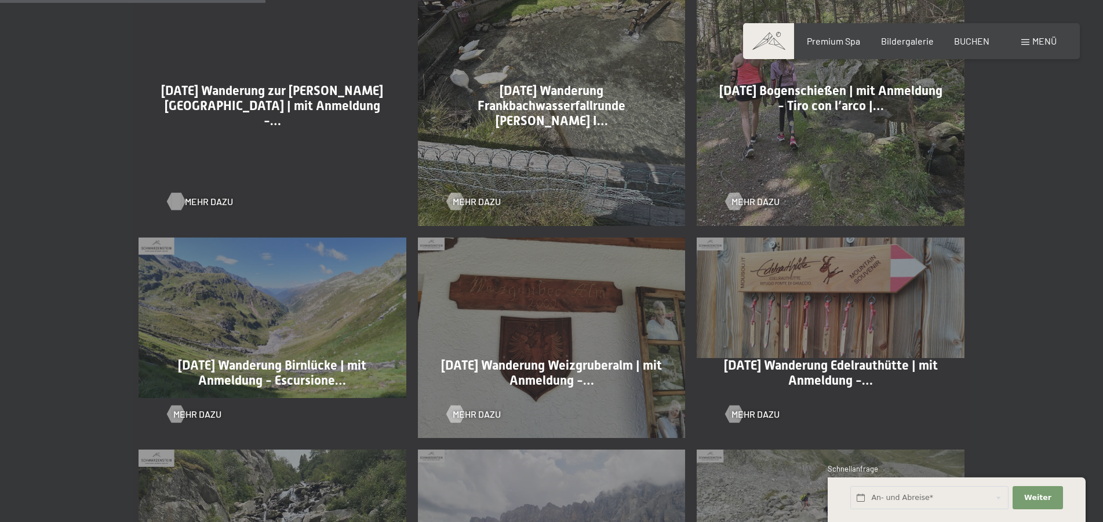
click at [209, 199] on span "Mehr dazu" at bounding box center [209, 201] width 48 height 13
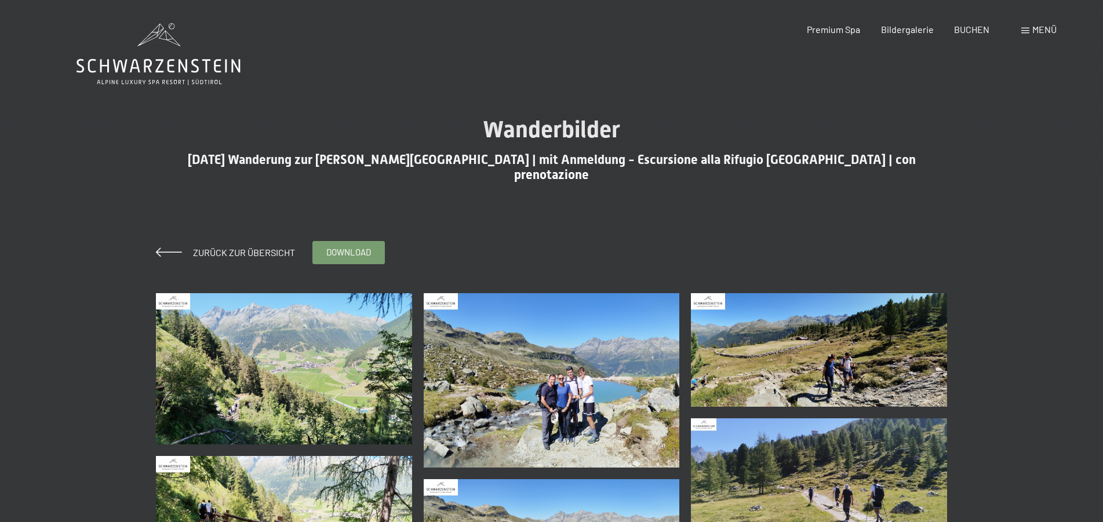
click at [315, 365] on img at bounding box center [284, 368] width 256 height 151
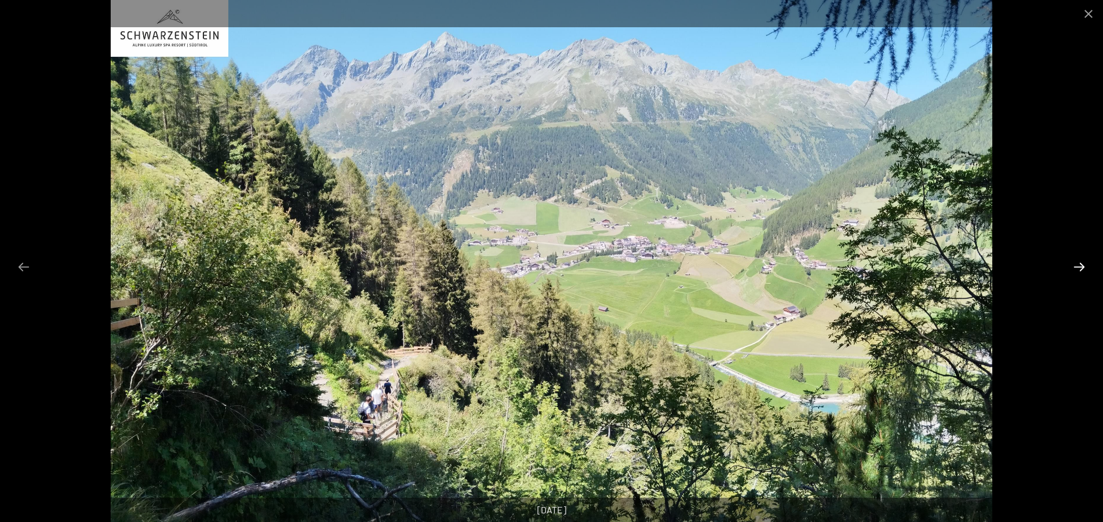
click at [1079, 268] on button "Next slide" at bounding box center [1079, 267] width 24 height 23
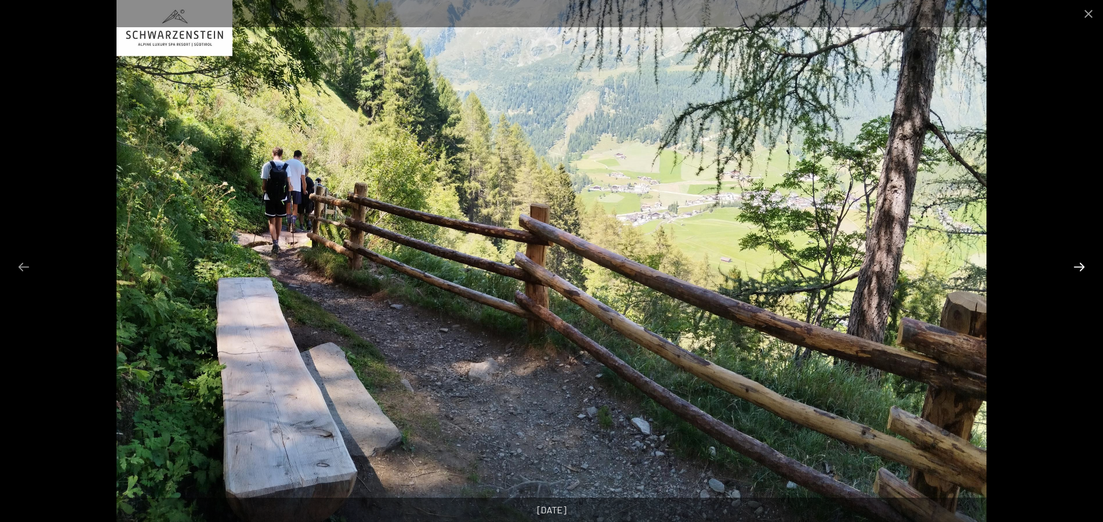
click at [1079, 268] on button "Next slide" at bounding box center [1079, 267] width 24 height 23
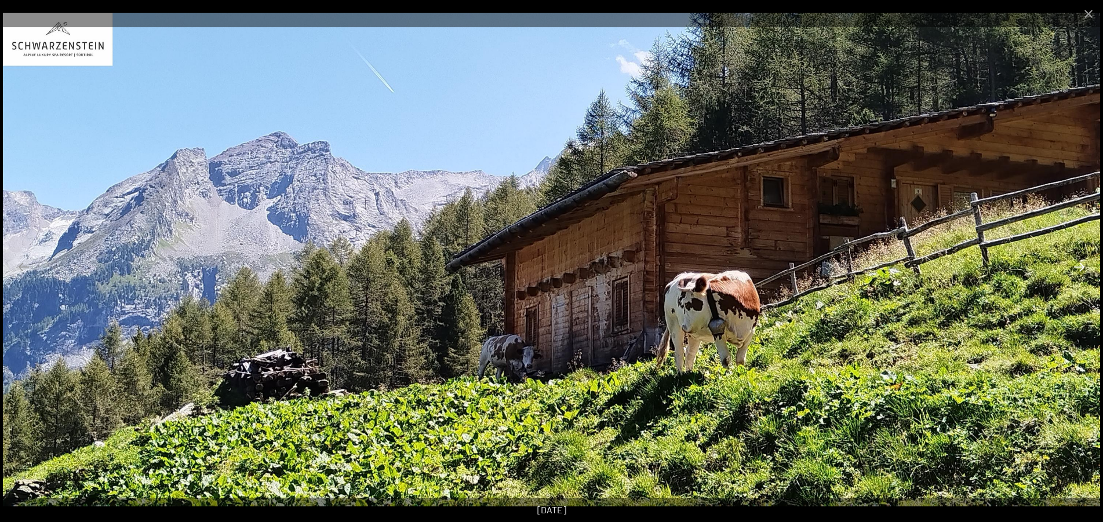
click at [1079, 268] on button "Next slide" at bounding box center [1079, 267] width 24 height 23
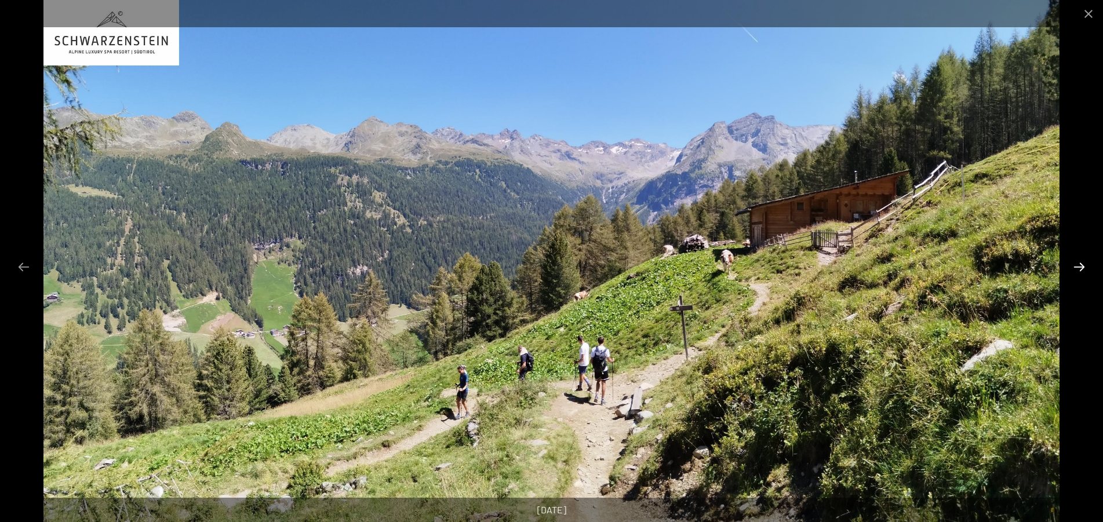
click at [1079, 268] on button "Next slide" at bounding box center [1079, 267] width 24 height 23
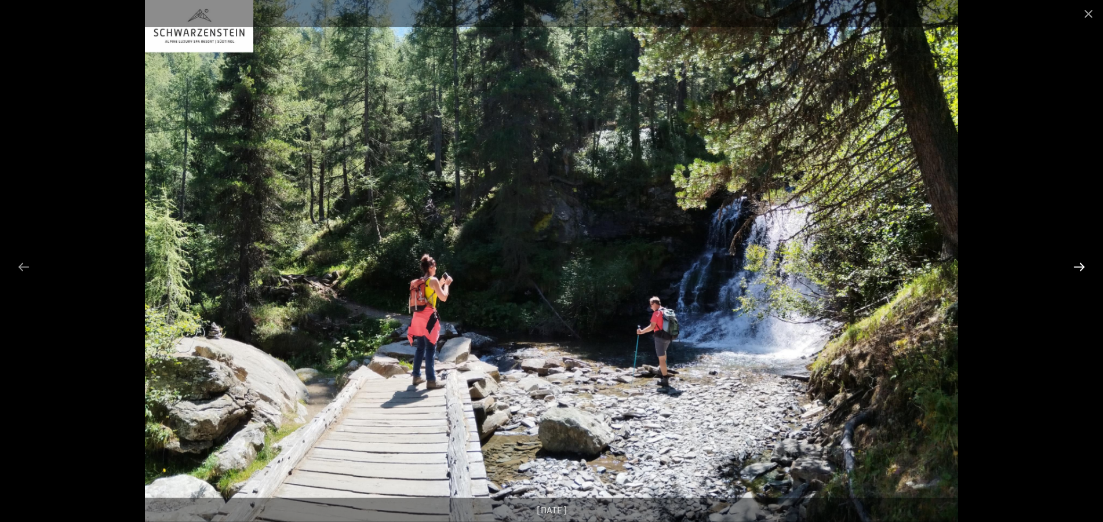
click at [1079, 268] on button "Next slide" at bounding box center [1079, 267] width 24 height 23
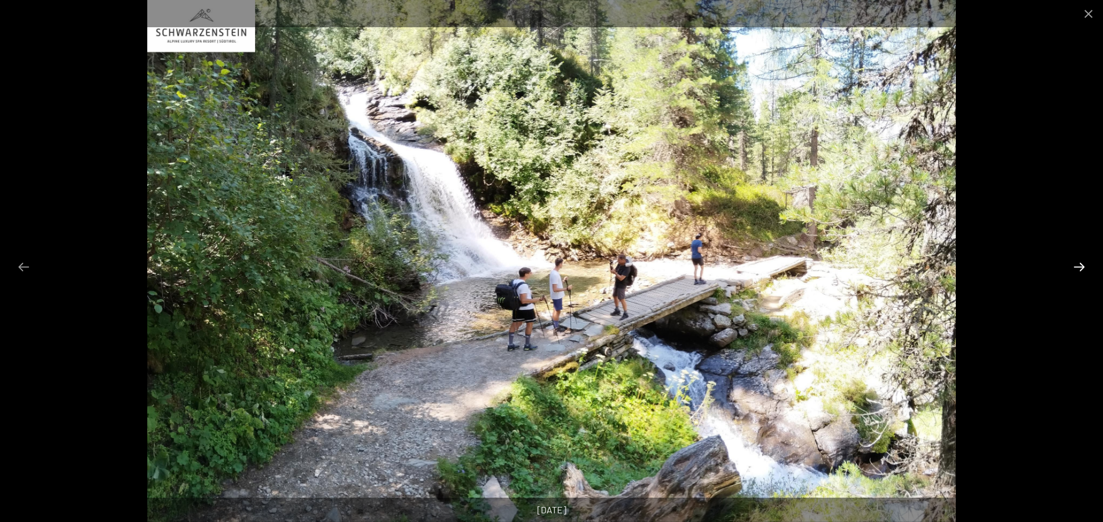
click at [1079, 268] on button "Next slide" at bounding box center [1079, 267] width 24 height 23
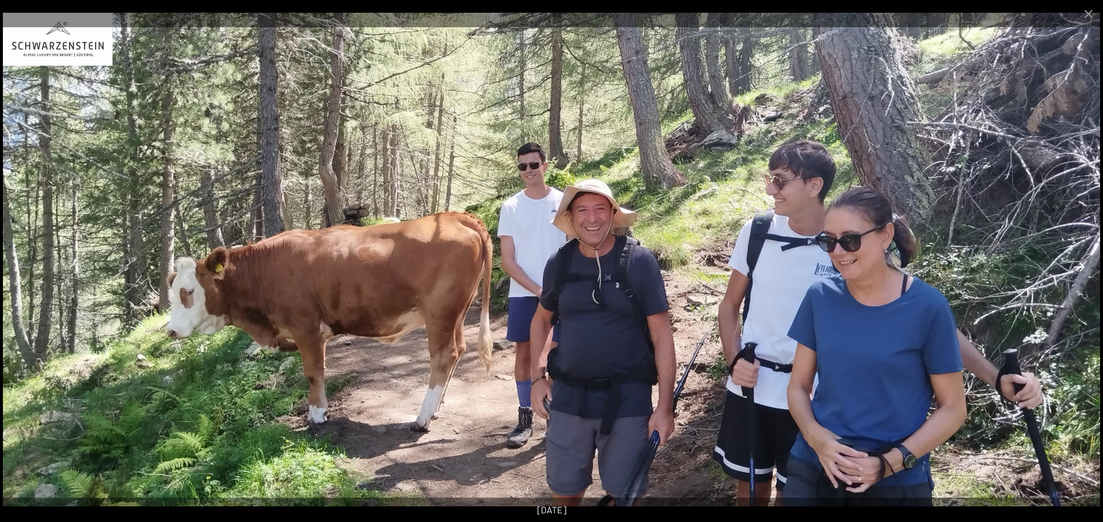
click at [1079, 268] on button "Next slide" at bounding box center [1079, 267] width 24 height 23
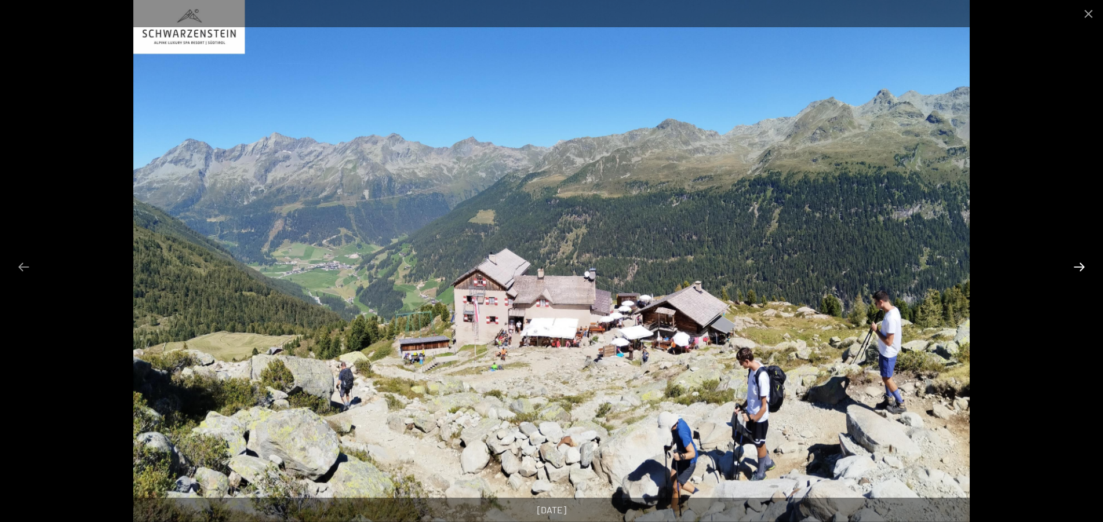
click at [1079, 268] on button "Next slide" at bounding box center [1079, 267] width 24 height 23
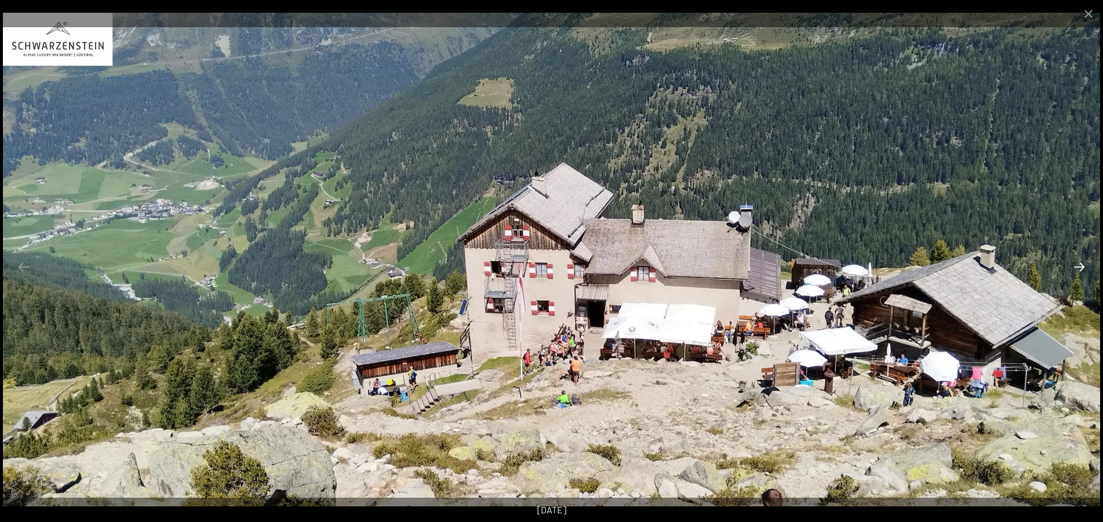
click at [1079, 268] on button "Next slide" at bounding box center [1079, 267] width 24 height 23
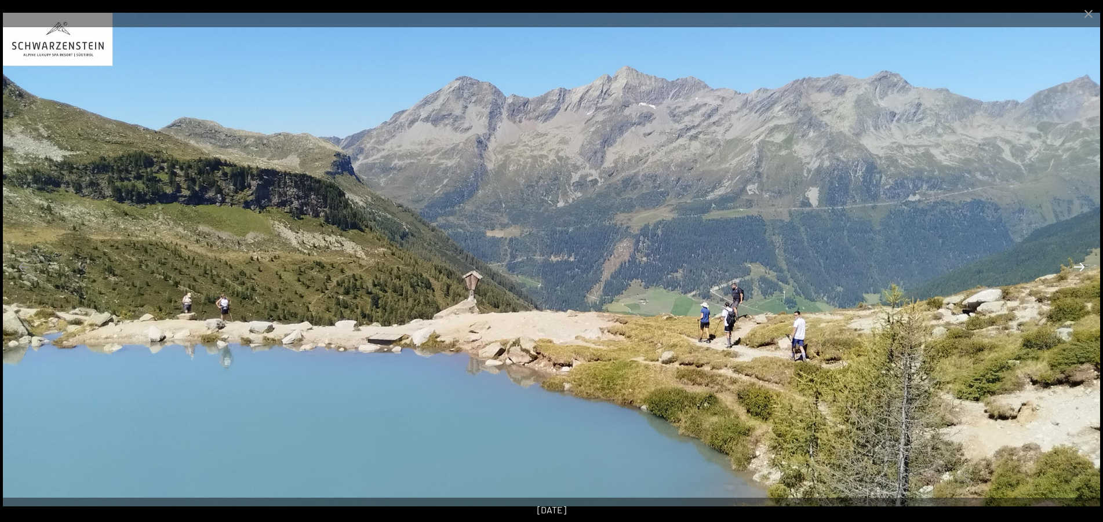
click at [1079, 268] on button "Next slide" at bounding box center [1079, 267] width 24 height 23
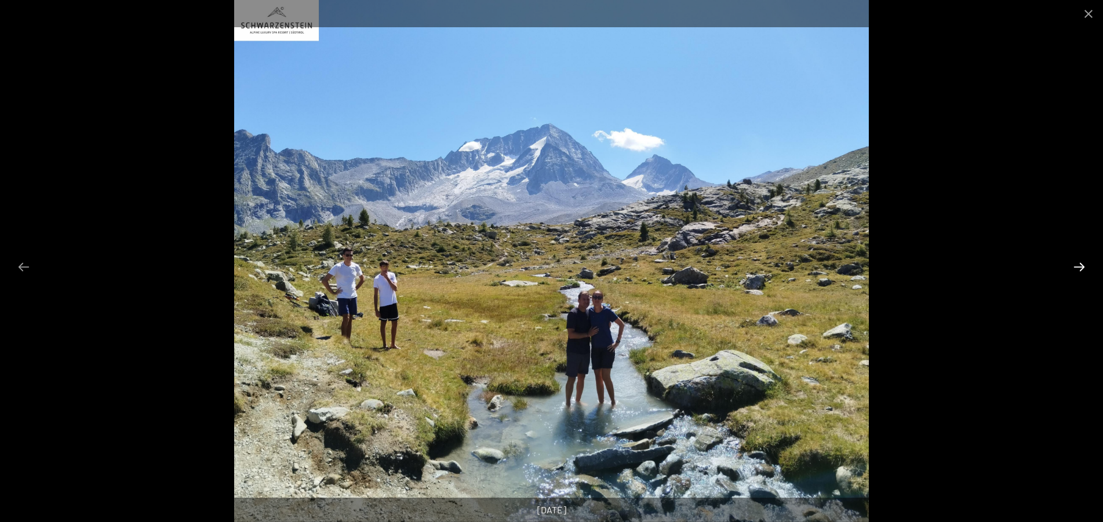
click at [1079, 268] on button "Next slide" at bounding box center [1079, 267] width 24 height 23
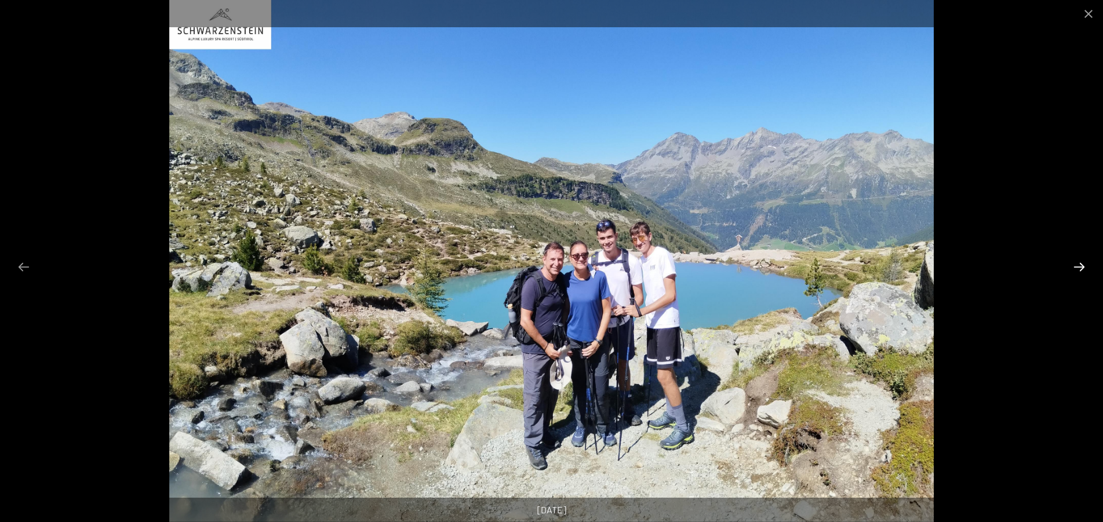
click at [1079, 268] on button "Next slide" at bounding box center [1079, 267] width 24 height 23
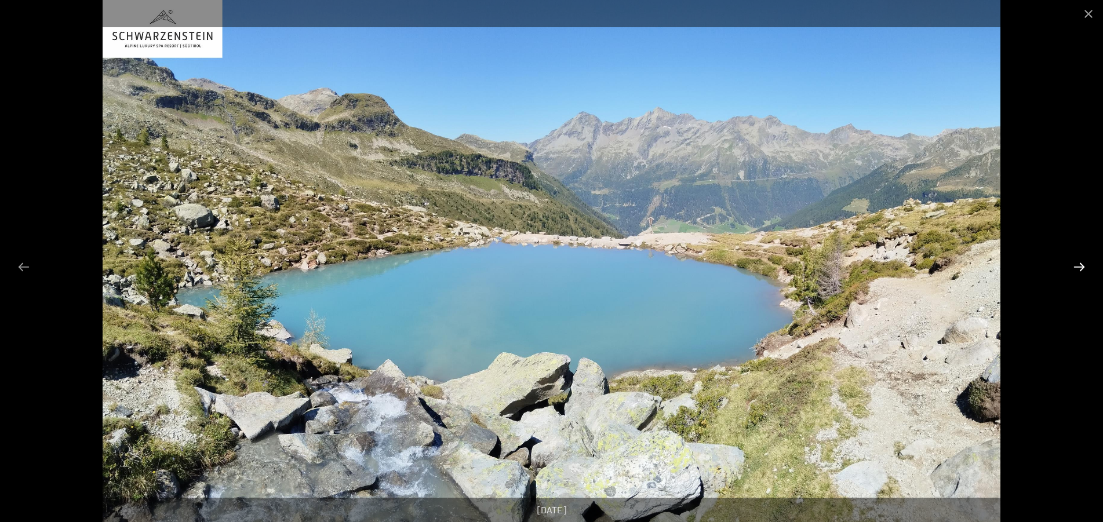
click at [1079, 268] on button "Next slide" at bounding box center [1079, 267] width 24 height 23
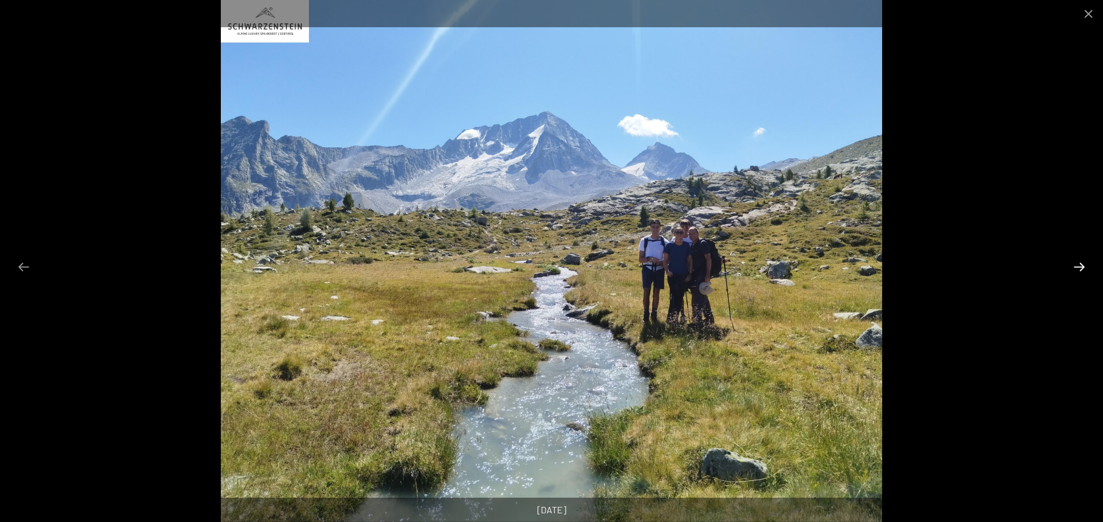
click at [1079, 268] on button "Next slide" at bounding box center [1079, 267] width 24 height 23
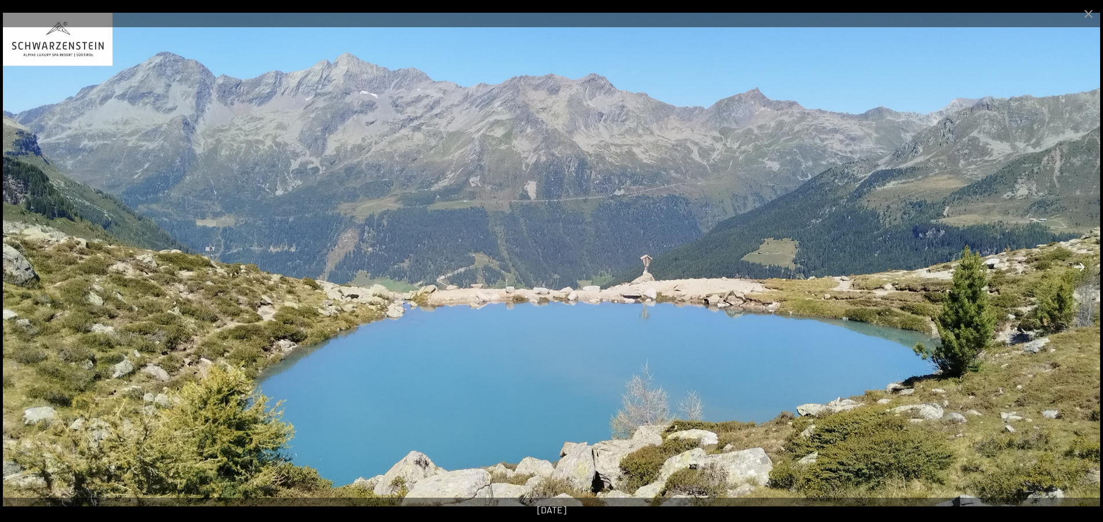
click at [1079, 268] on button "Next slide" at bounding box center [1079, 267] width 24 height 23
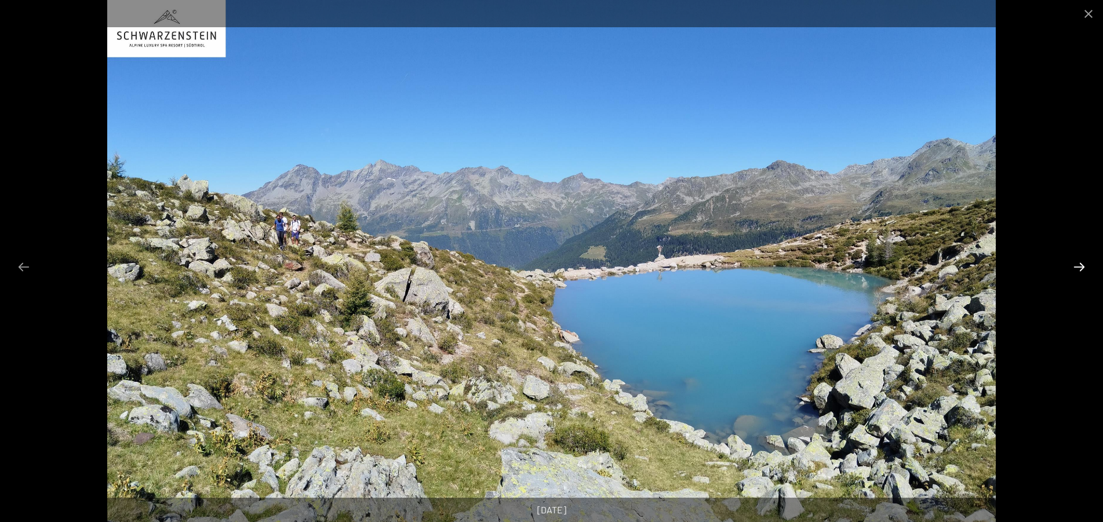
click at [1079, 268] on button "Next slide" at bounding box center [1079, 267] width 24 height 23
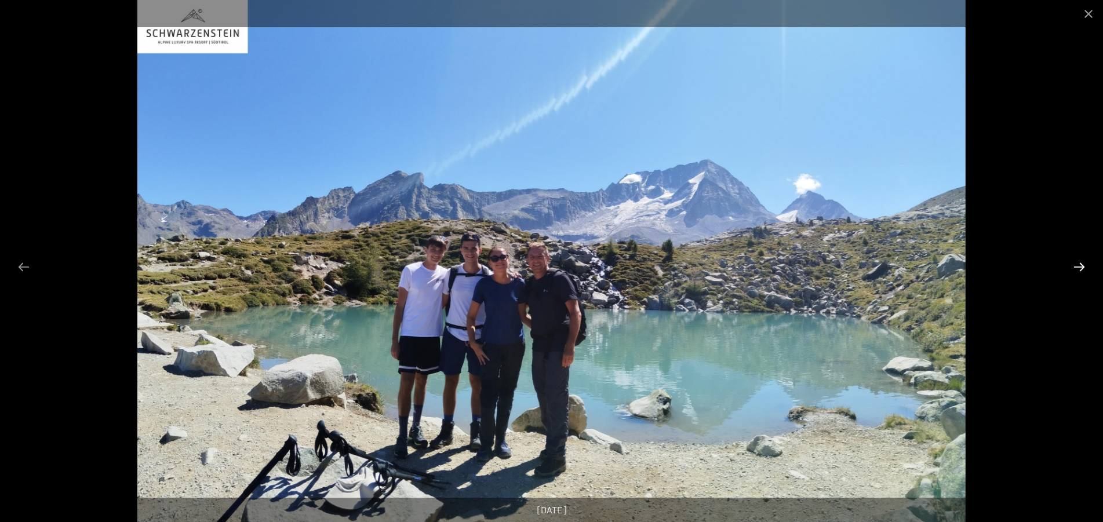
click at [1079, 268] on button "Next slide" at bounding box center [1079, 267] width 24 height 23
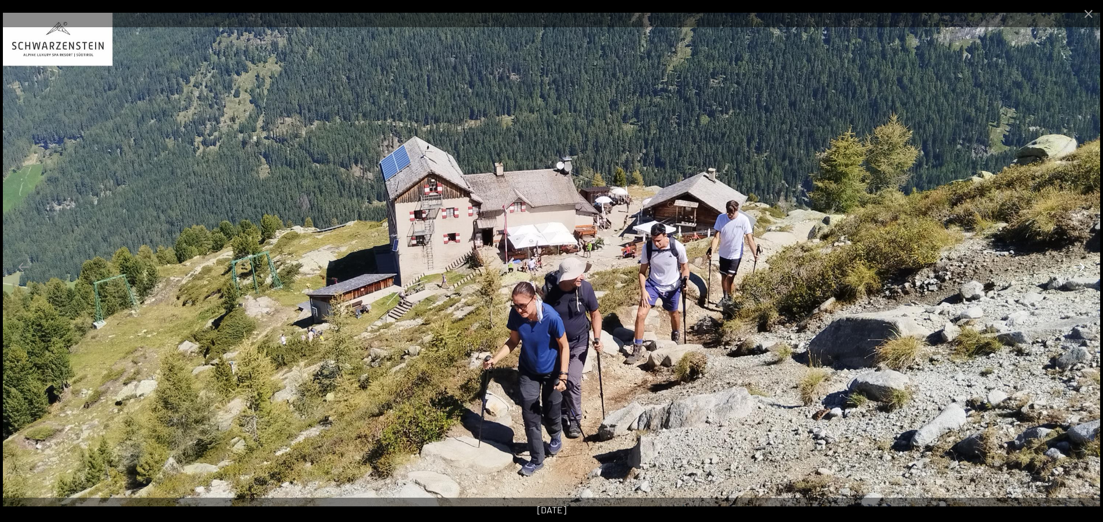
click at [1079, 268] on button "Next slide" at bounding box center [1079, 267] width 24 height 23
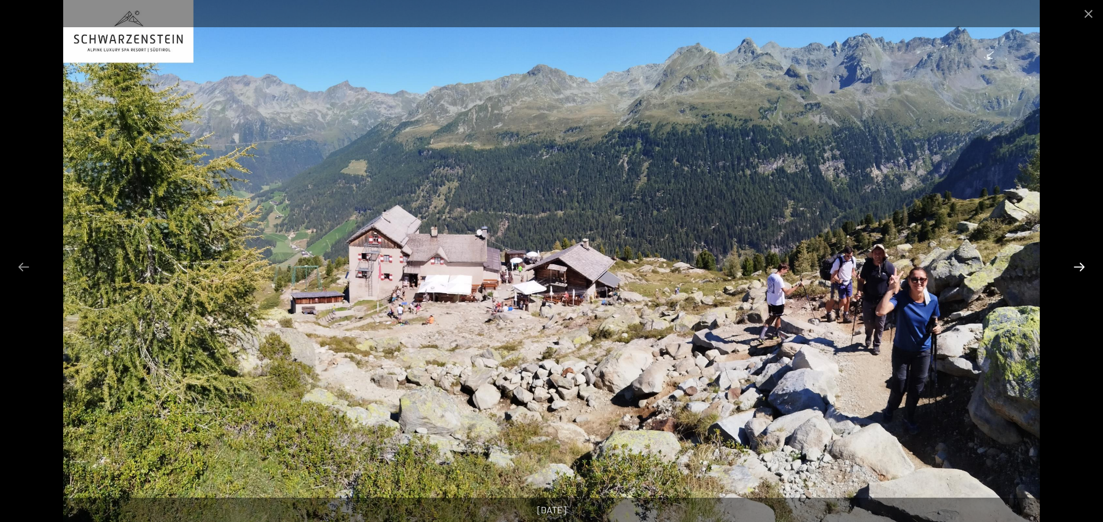
click at [1079, 268] on button "Next slide" at bounding box center [1079, 267] width 24 height 23
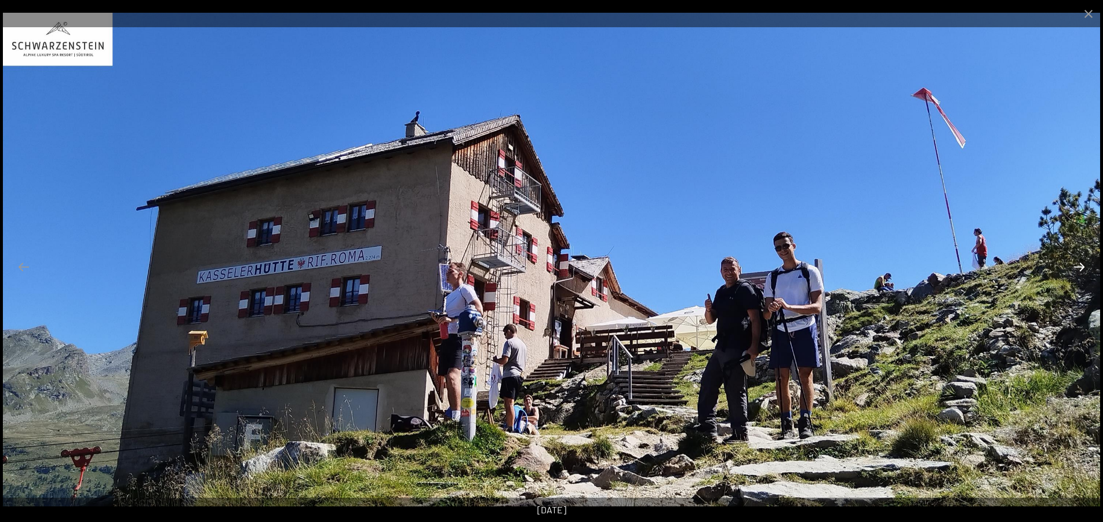
click at [1079, 268] on button "Next slide" at bounding box center [1079, 267] width 24 height 23
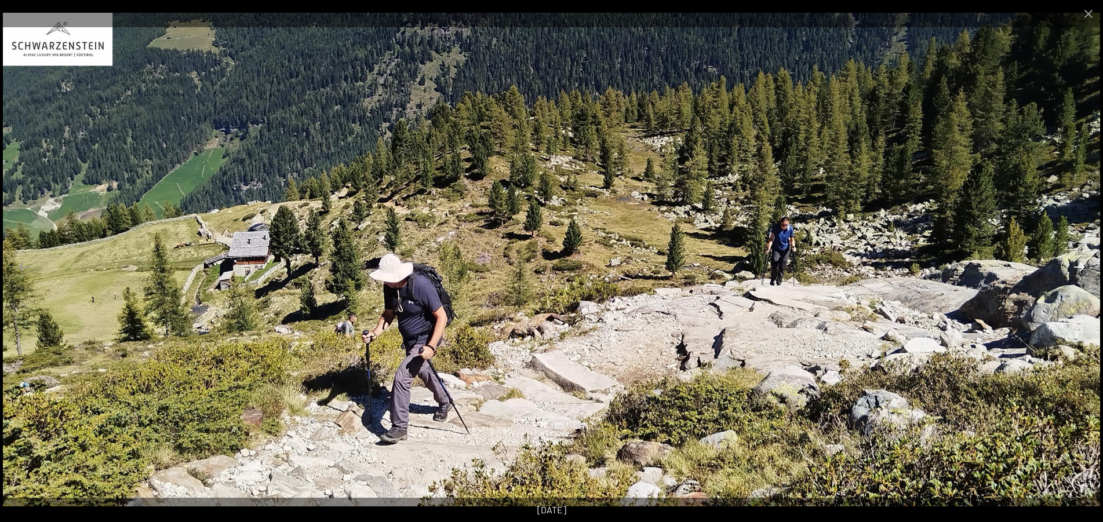
click at [1079, 268] on button "Next slide" at bounding box center [1079, 267] width 24 height 23
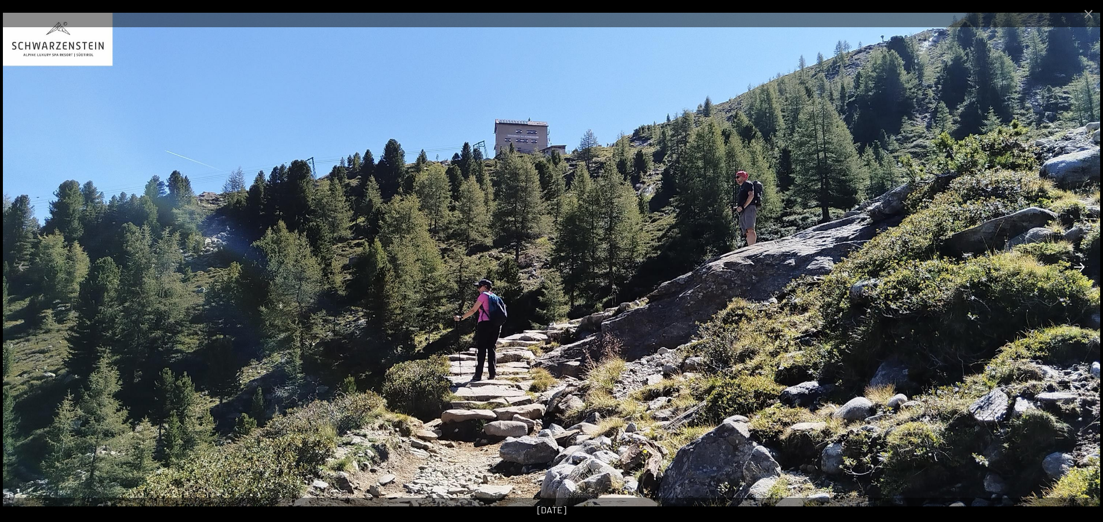
click at [1079, 268] on button "Next slide" at bounding box center [1079, 267] width 24 height 23
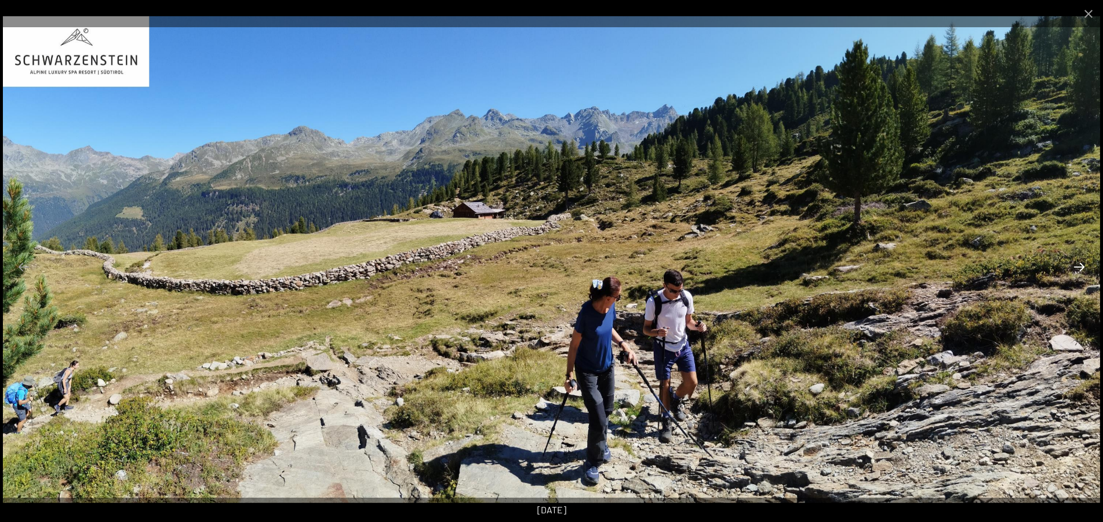
click at [1079, 268] on button "Next slide" at bounding box center [1079, 267] width 24 height 23
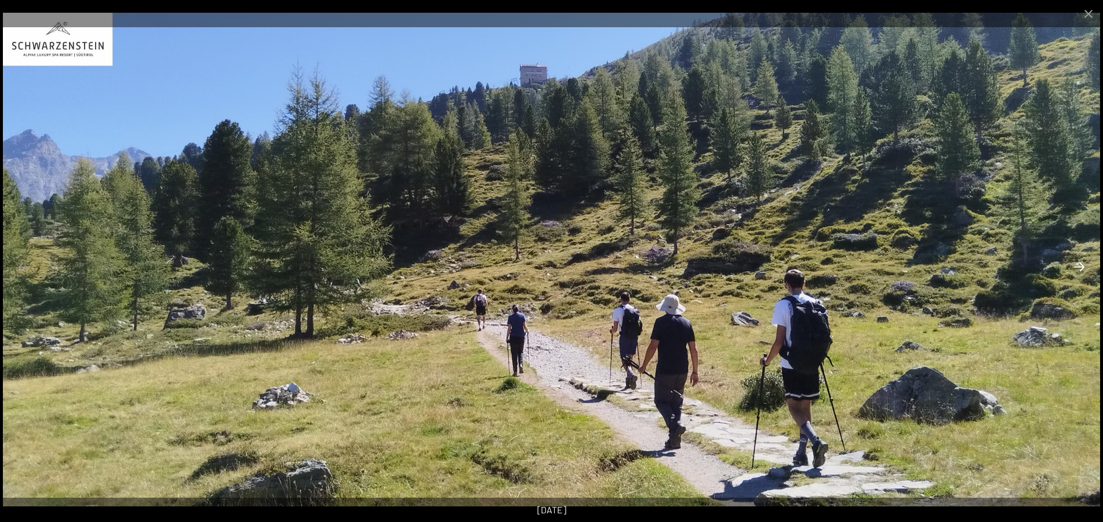
click at [1079, 268] on button "Next slide" at bounding box center [1079, 267] width 24 height 23
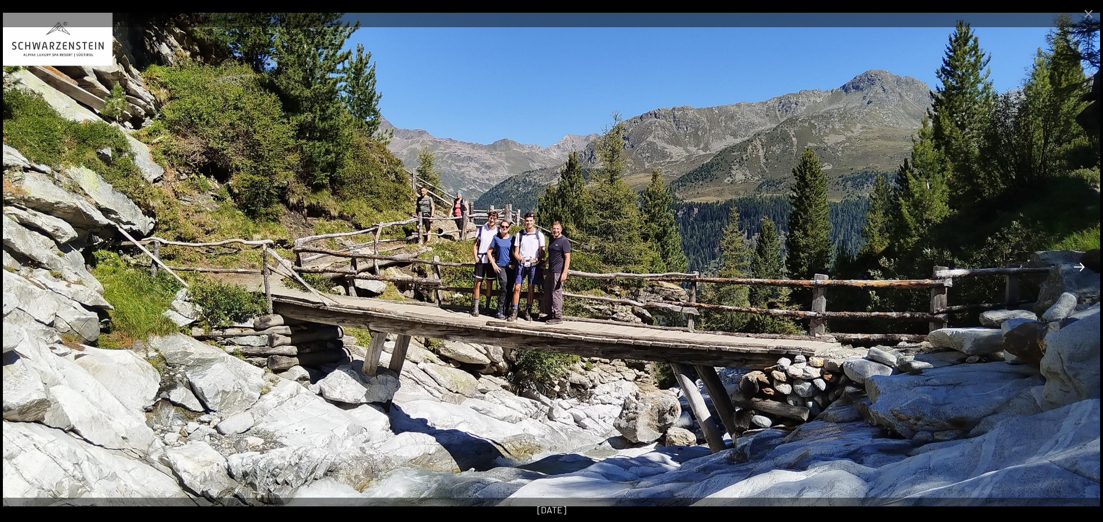
click at [1079, 268] on button "Next slide" at bounding box center [1079, 267] width 24 height 23
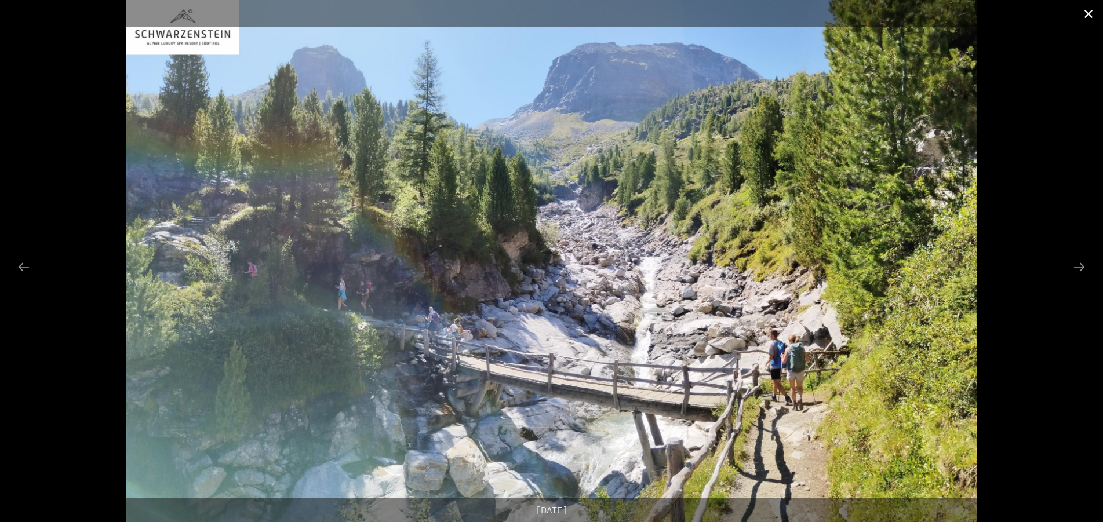
drag, startPoint x: 1090, startPoint y: 15, endPoint x: 1077, endPoint y: 14, distance: 12.8
click at [1090, 14] on button "Close gallery" at bounding box center [1088, 13] width 29 height 27
